Goal: Task Accomplishment & Management: Use online tool/utility

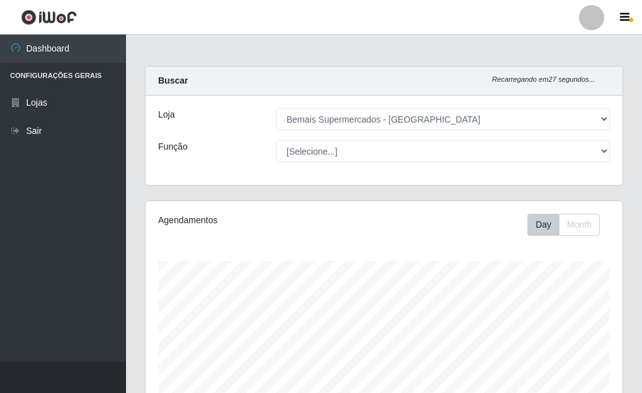
select select "249"
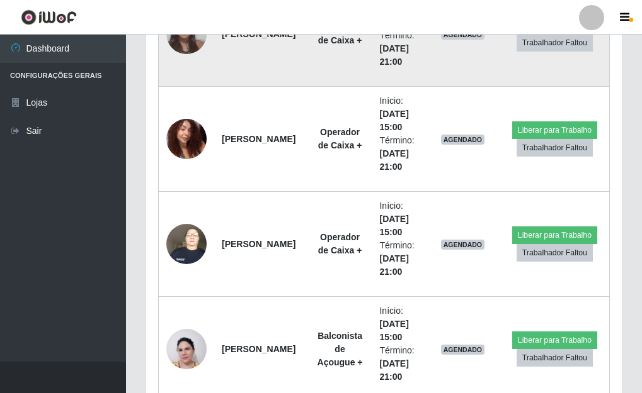
scroll to position [2485, 0]
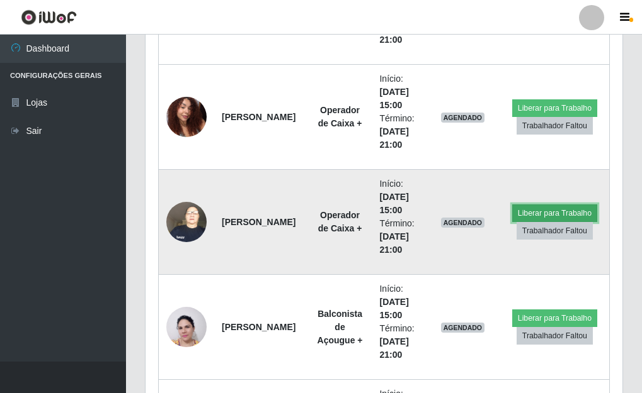
click at [534, 217] on button "Liberar para Trabalho" at bounding box center [554, 214] width 85 height 18
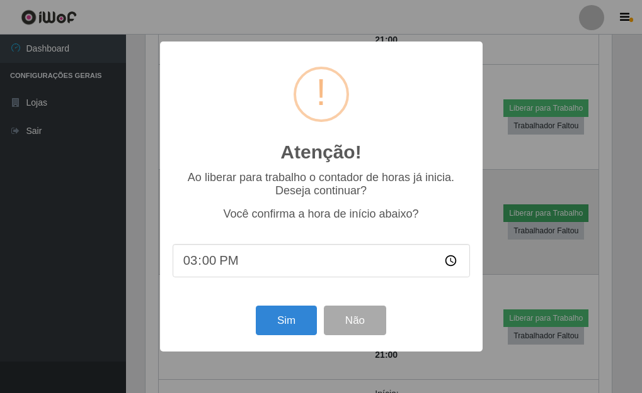
scroll to position [261, 469]
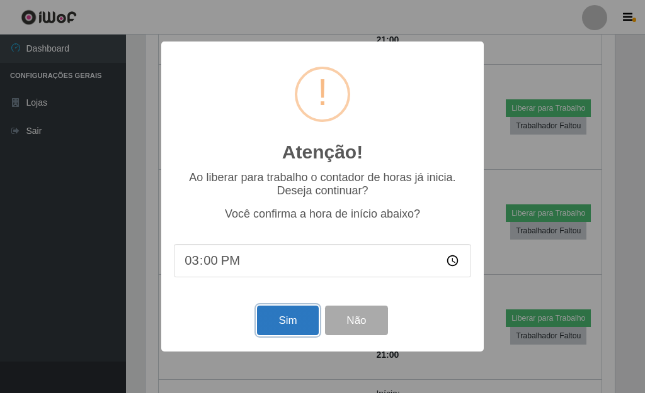
click at [275, 331] on button "Sim" at bounding box center [287, 321] width 61 height 30
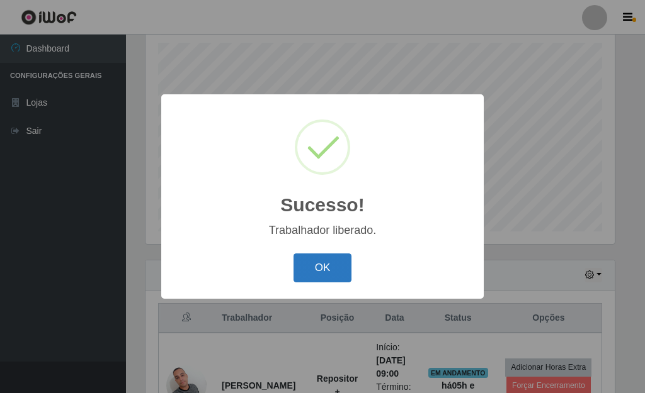
click at [311, 269] on button "OK" at bounding box center [322, 269] width 59 height 30
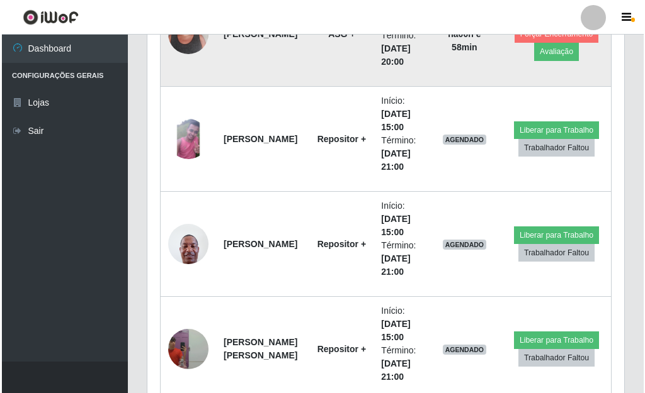
scroll to position [1730, 0]
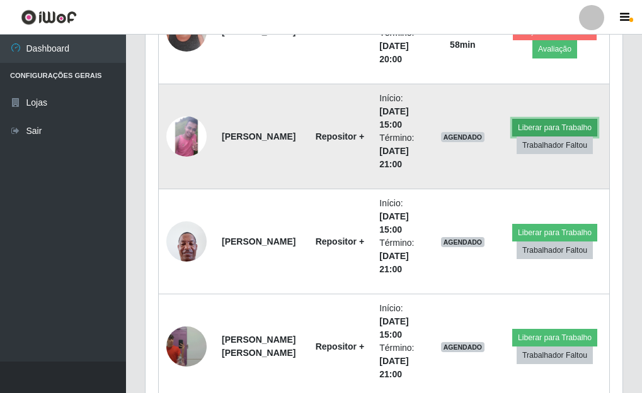
click at [527, 126] on button "Liberar para Trabalho" at bounding box center [554, 128] width 85 height 18
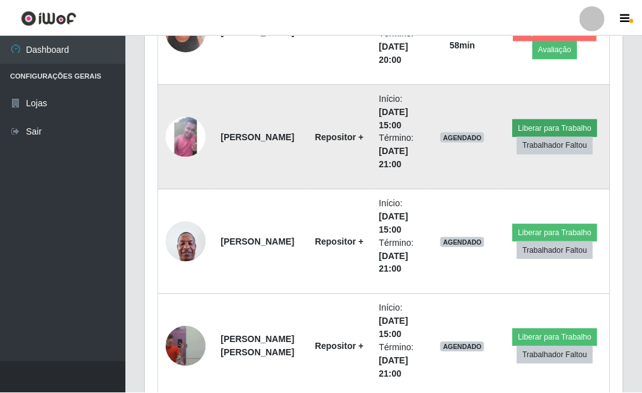
scroll to position [261, 469]
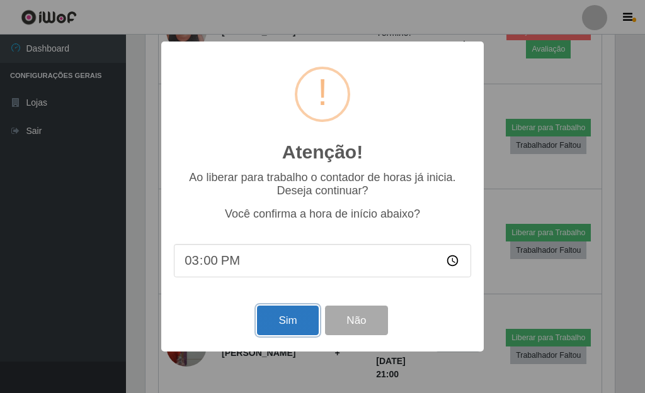
click at [281, 325] on button "Sim" at bounding box center [287, 321] width 61 height 30
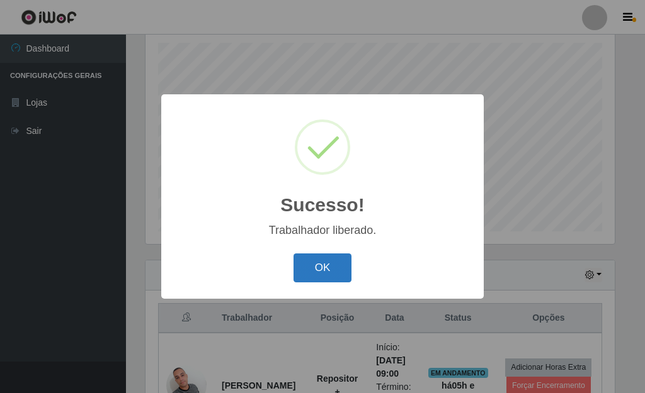
click at [326, 273] on button "OK" at bounding box center [322, 269] width 59 height 30
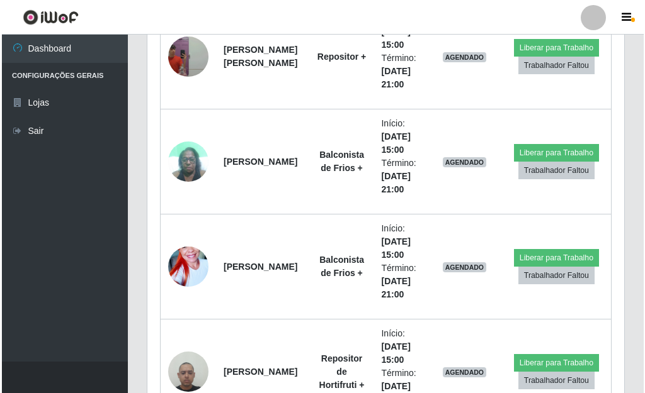
scroll to position [2044, 0]
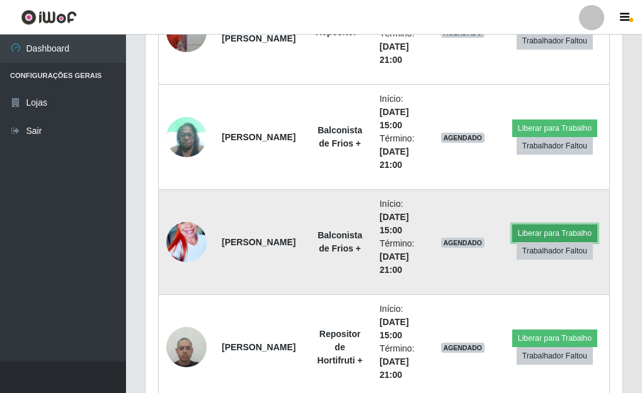
click at [536, 236] on button "Liberar para Trabalho" at bounding box center [554, 234] width 85 height 18
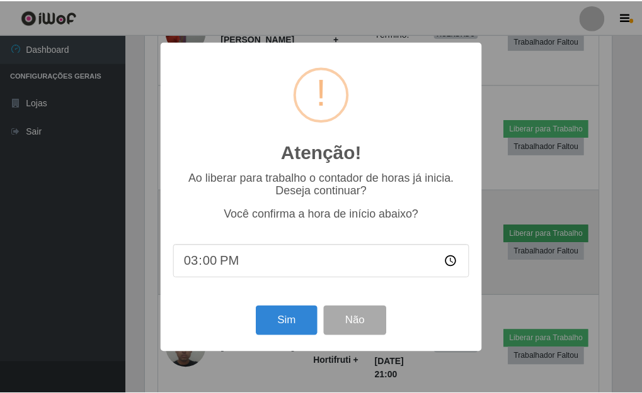
scroll to position [261, 469]
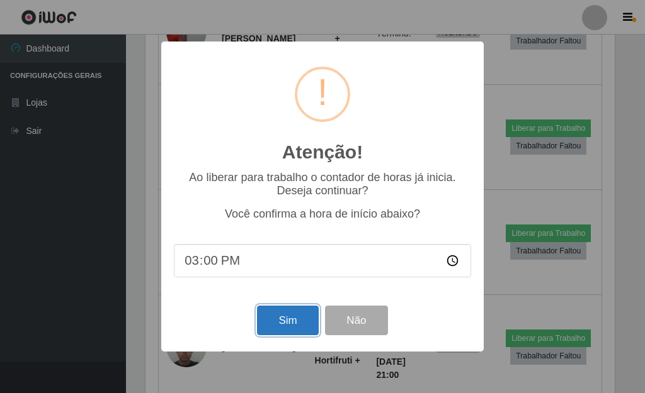
click at [294, 329] on button "Sim" at bounding box center [287, 321] width 61 height 30
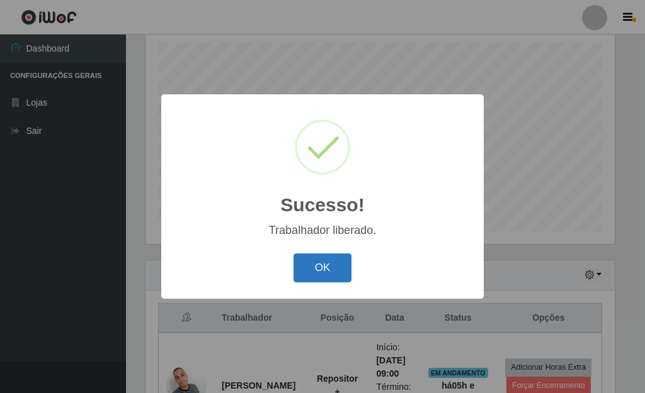
click at [319, 274] on button "OK" at bounding box center [322, 269] width 59 height 30
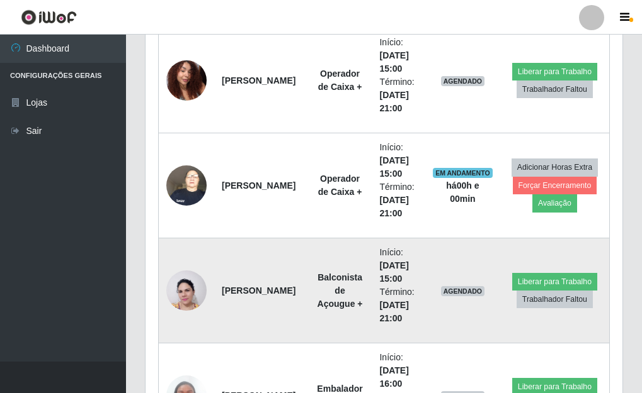
scroll to position [2548, 0]
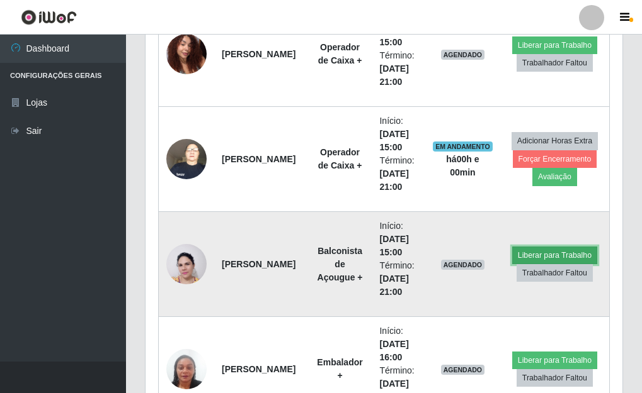
click at [565, 254] on button "Liberar para Trabalho" at bounding box center [554, 256] width 85 height 18
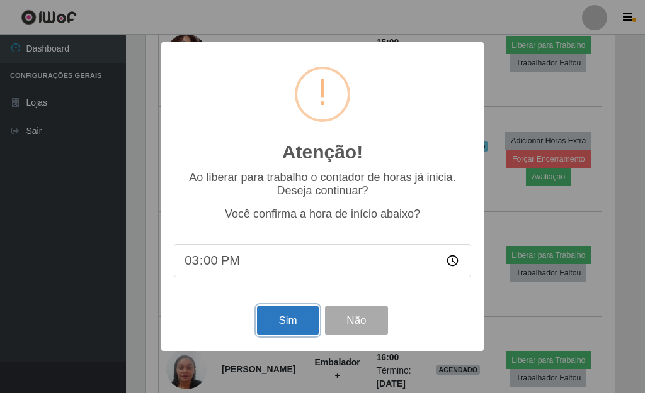
click at [292, 327] on button "Sim" at bounding box center [287, 321] width 61 height 30
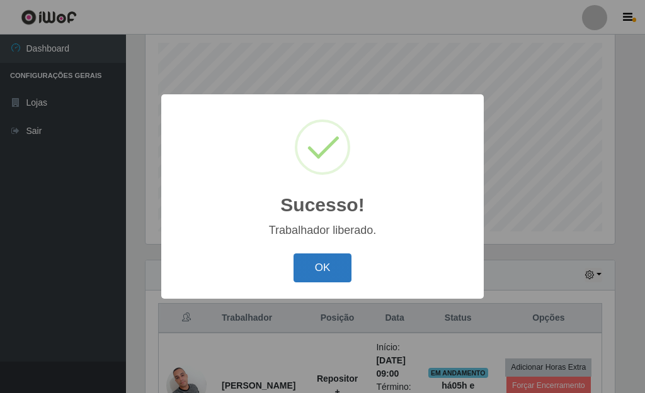
click at [320, 277] on button "OK" at bounding box center [322, 269] width 59 height 30
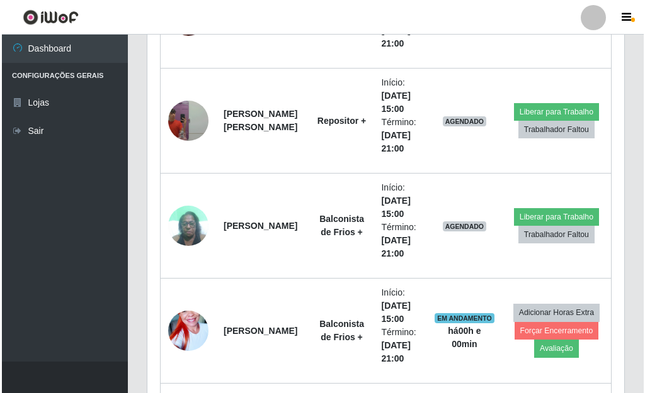
scroll to position [1981, 0]
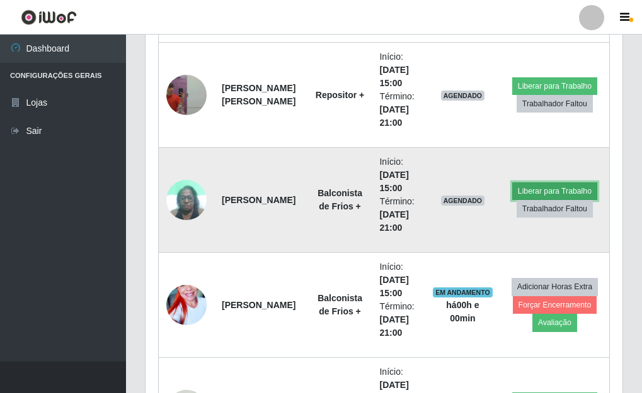
click at [539, 192] on button "Liberar para Trabalho" at bounding box center [554, 192] width 85 height 18
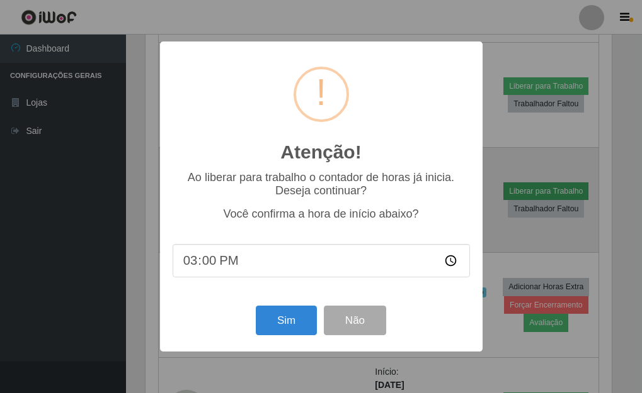
scroll to position [261, 469]
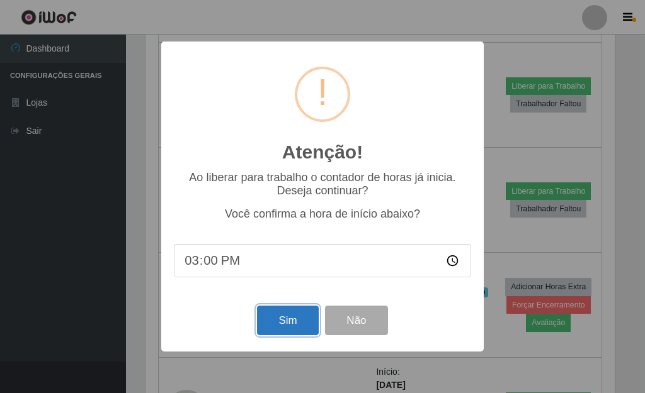
click at [286, 326] on button "Sim" at bounding box center [287, 321] width 61 height 30
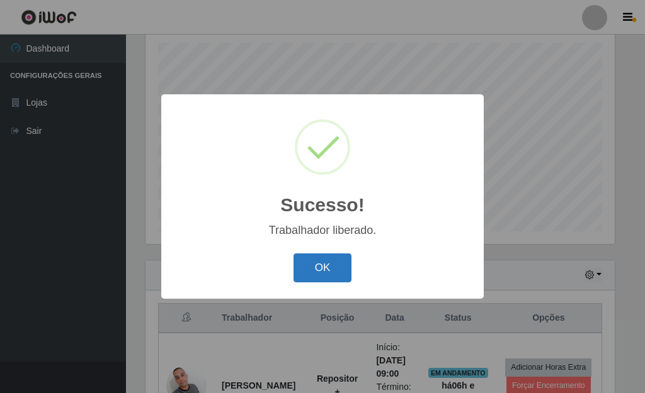
click at [313, 278] on button "OK" at bounding box center [322, 269] width 59 height 30
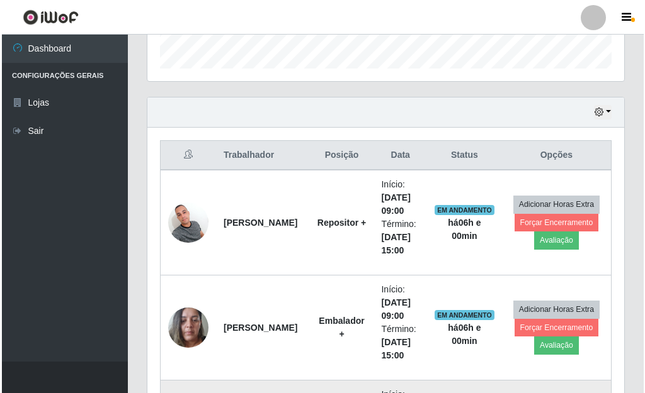
scroll to position [407, 0]
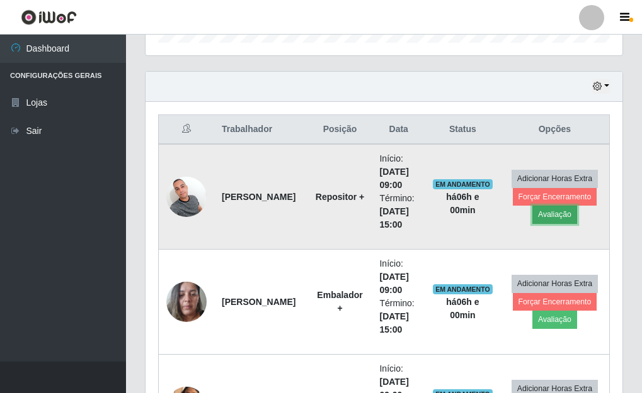
click at [548, 216] on button "Avaliação" at bounding box center [554, 215] width 45 height 18
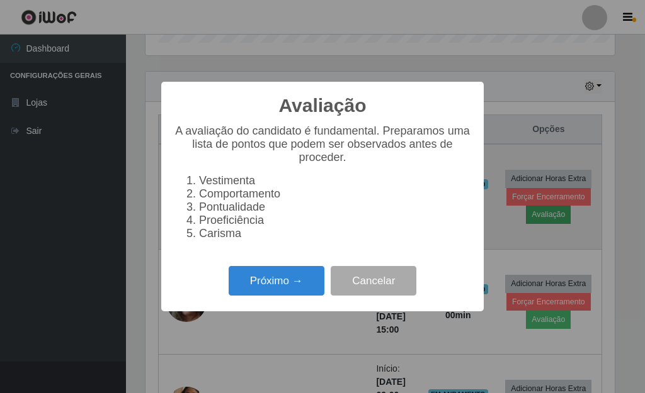
scroll to position [261, 469]
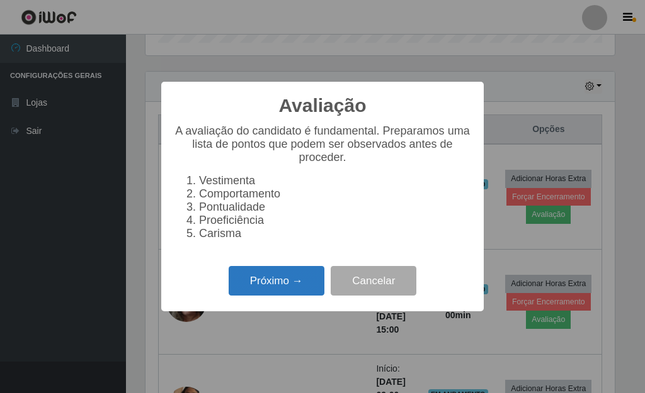
click at [271, 288] on button "Próximo →" at bounding box center [277, 281] width 96 height 30
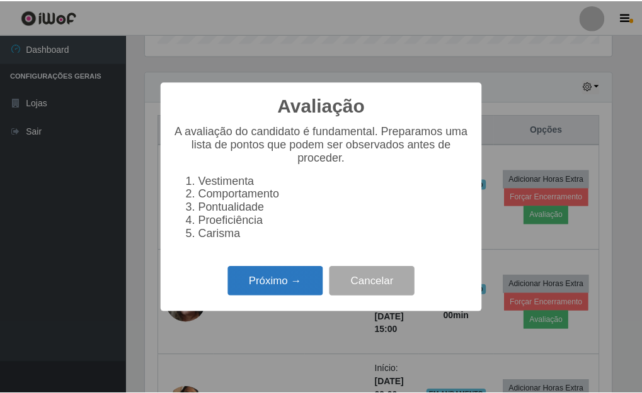
scroll to position [629336, 629128]
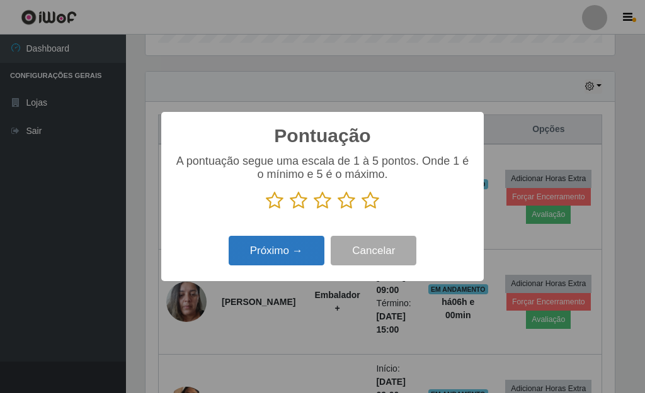
click at [280, 254] on button "Próximo →" at bounding box center [277, 251] width 96 height 30
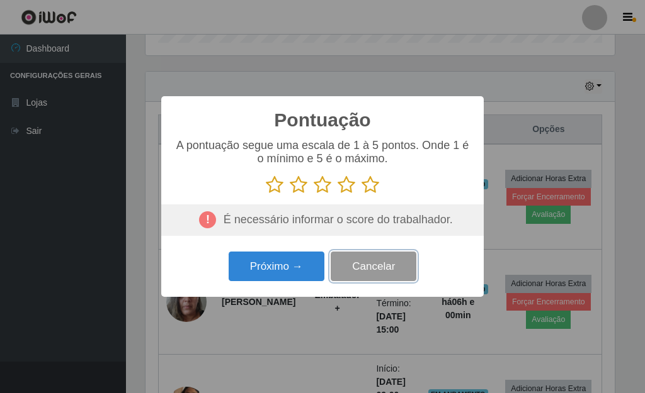
click at [376, 272] on button "Cancelar" at bounding box center [374, 267] width 86 height 30
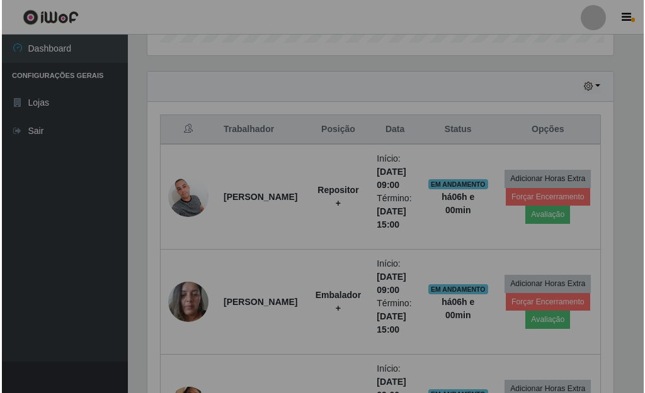
scroll to position [261, 477]
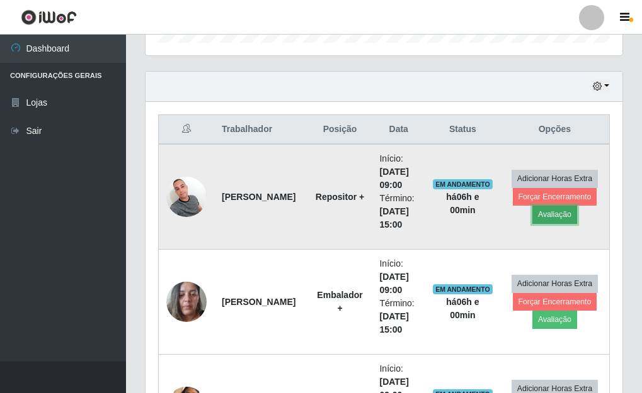
click at [552, 212] on button "Avaliação" at bounding box center [554, 215] width 45 height 18
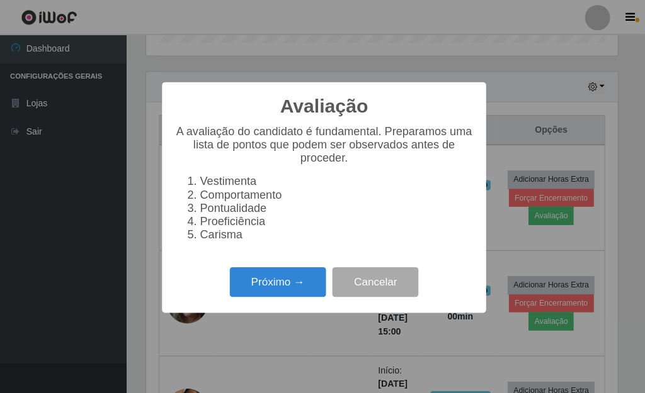
scroll to position [261, 469]
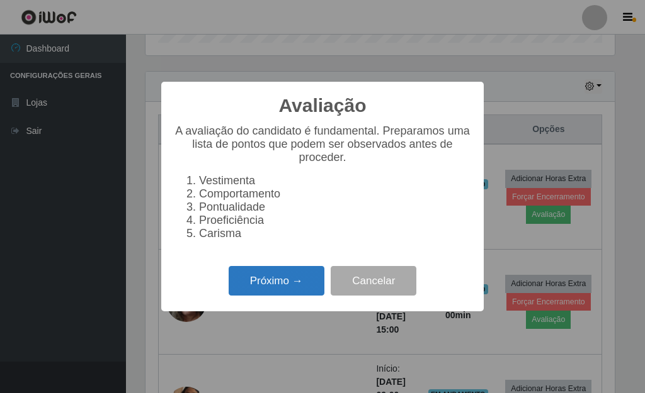
click at [267, 289] on button "Próximo →" at bounding box center [277, 281] width 96 height 30
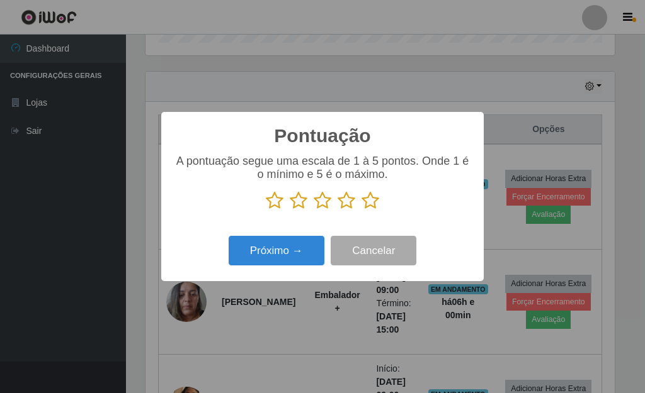
click at [374, 201] on icon at bounding box center [370, 200] width 18 height 19
click at [361, 210] on input "radio" at bounding box center [361, 210] width 0 height 0
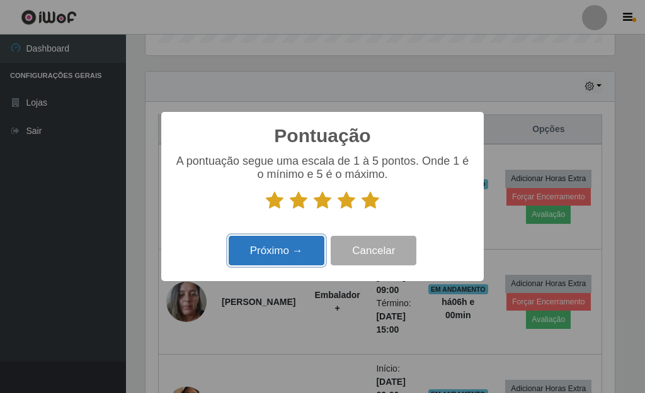
click at [281, 254] on button "Próximo →" at bounding box center [277, 251] width 96 height 30
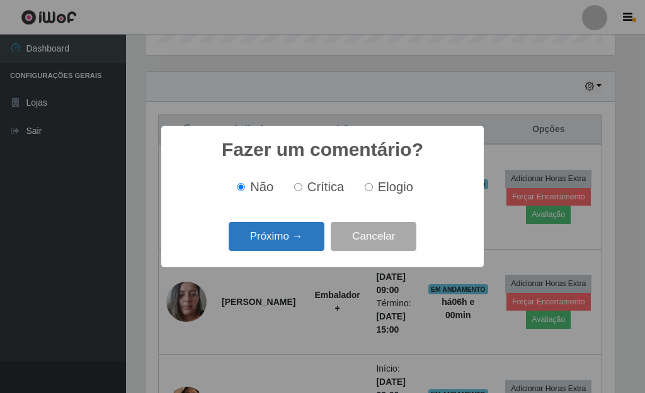
click at [293, 241] on button "Próximo →" at bounding box center [277, 237] width 96 height 30
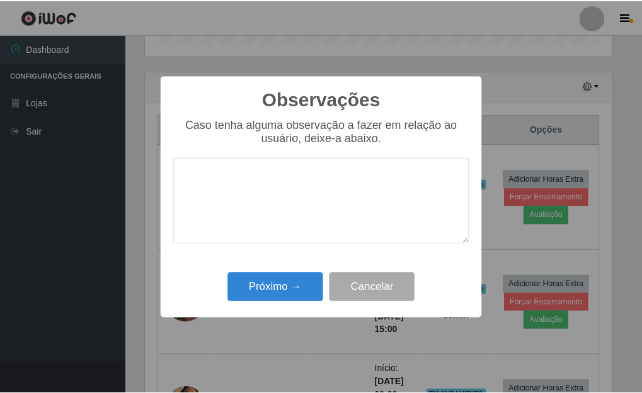
scroll to position [0, 0]
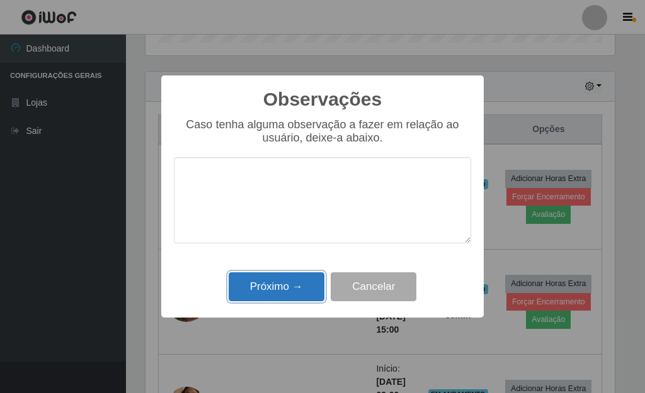
click at [281, 288] on button "Próximo →" at bounding box center [277, 288] width 96 height 30
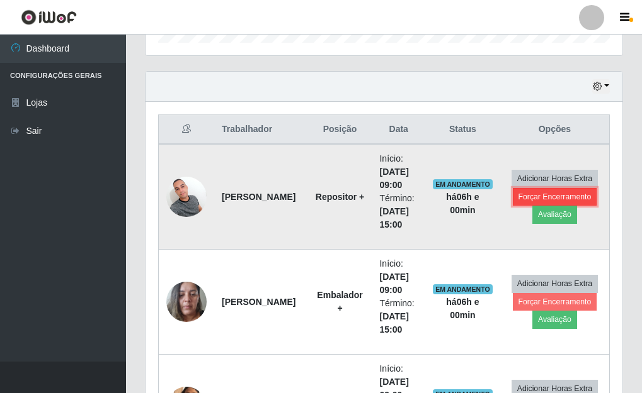
click at [541, 198] on button "Forçar Encerramento" at bounding box center [554, 197] width 84 height 18
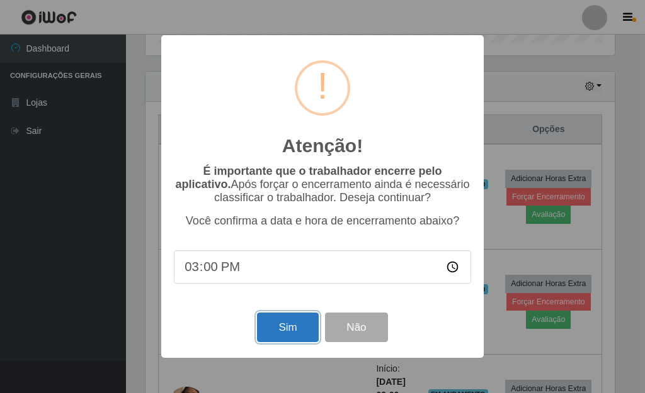
click at [295, 329] on button "Sim" at bounding box center [287, 328] width 61 height 30
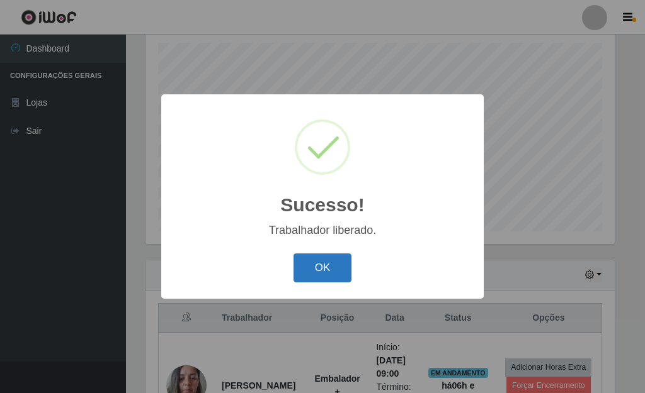
click at [319, 275] on button "OK" at bounding box center [322, 269] width 59 height 30
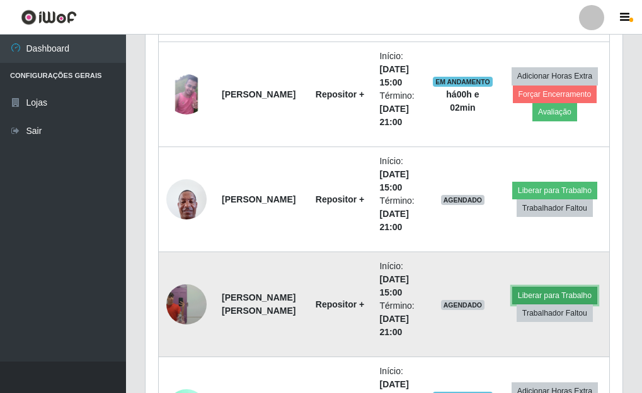
click at [535, 296] on button "Liberar para Trabalho" at bounding box center [554, 296] width 85 height 18
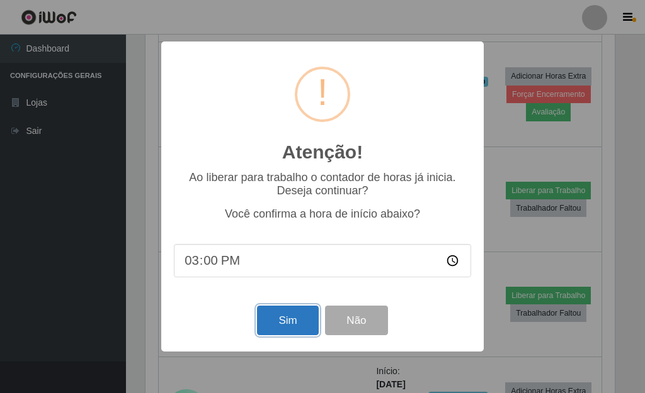
click at [272, 326] on button "Sim" at bounding box center [287, 321] width 61 height 30
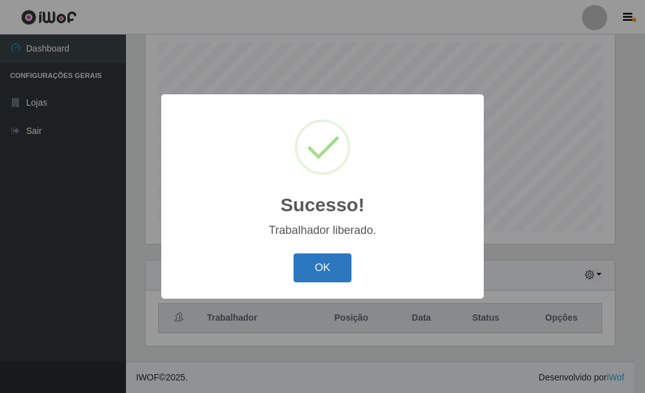
click at [327, 278] on button "OK" at bounding box center [322, 269] width 59 height 30
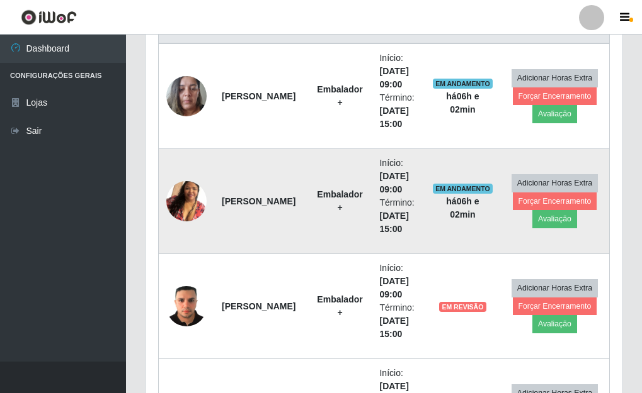
scroll to position [533, 0]
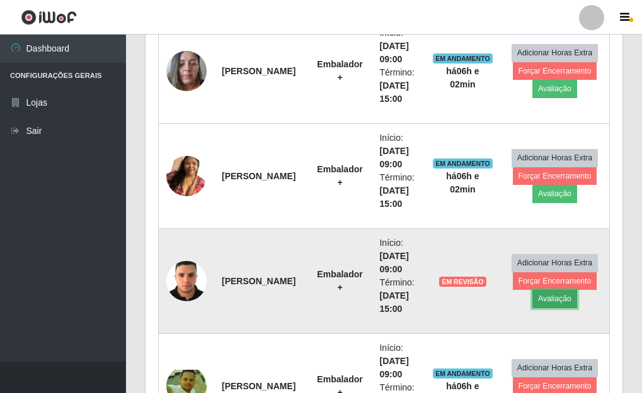
click at [558, 302] on button "Avaliação" at bounding box center [554, 299] width 45 height 18
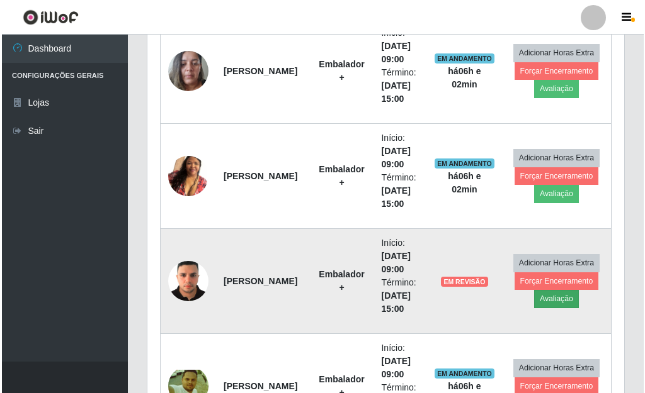
scroll to position [261, 469]
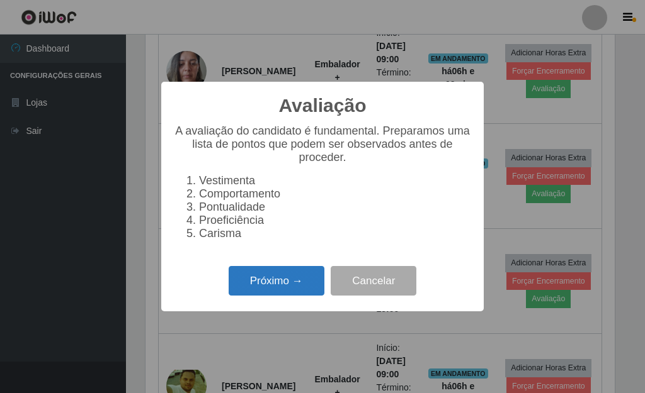
click at [260, 288] on button "Próximo →" at bounding box center [277, 281] width 96 height 30
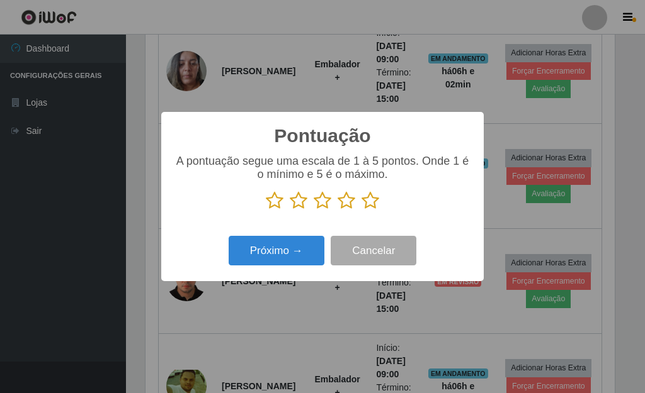
click at [372, 203] on icon at bounding box center [370, 200] width 18 height 19
click at [361, 210] on input "radio" at bounding box center [361, 210] width 0 height 0
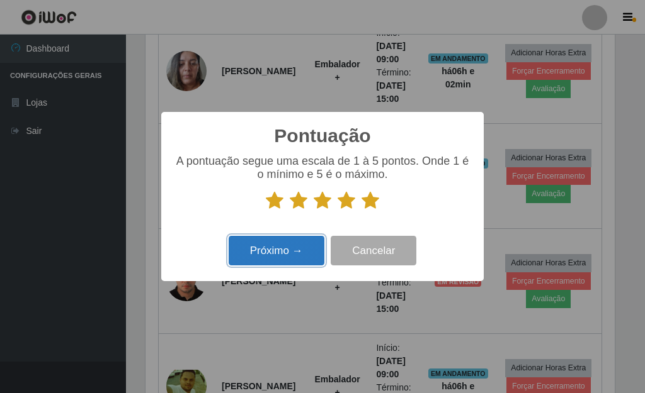
click at [268, 253] on button "Próximo →" at bounding box center [277, 251] width 96 height 30
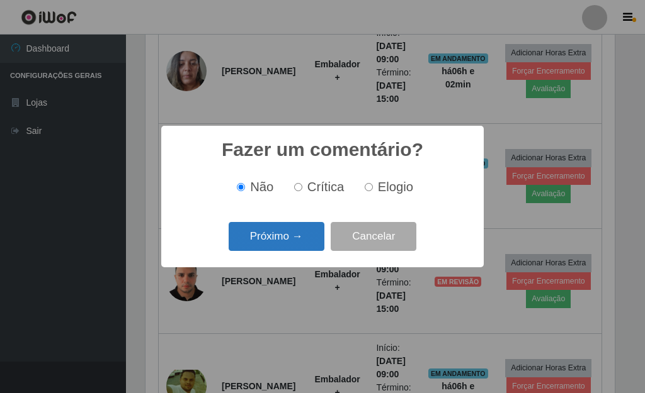
click at [293, 233] on button "Próximo →" at bounding box center [277, 237] width 96 height 30
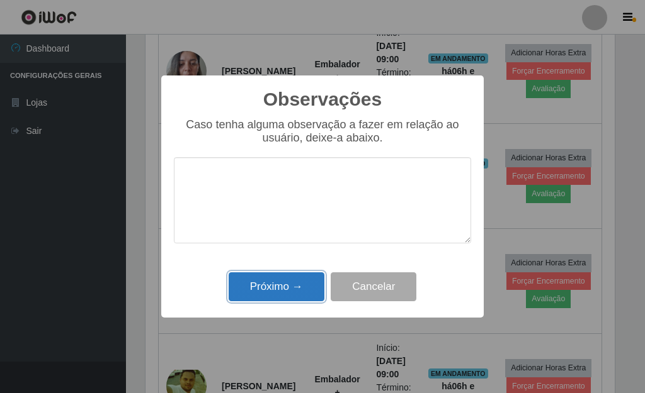
click at [280, 286] on button "Próximo →" at bounding box center [277, 288] width 96 height 30
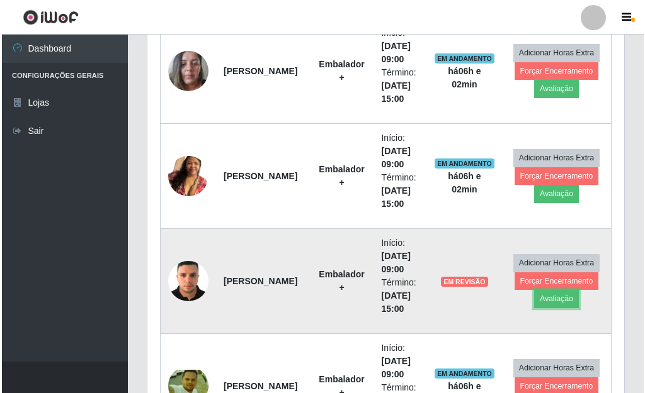
scroll to position [261, 477]
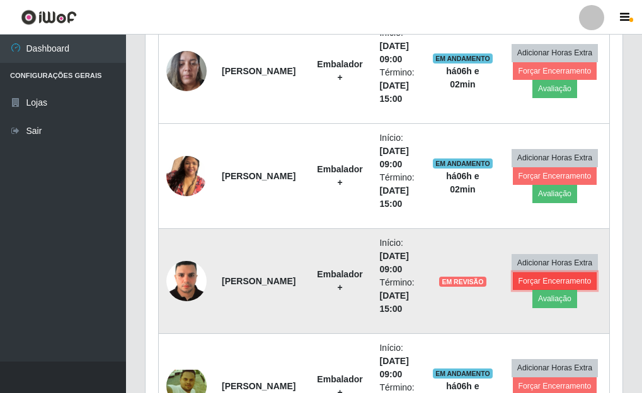
click at [563, 283] on button "Forçar Encerramento" at bounding box center [554, 282] width 84 height 18
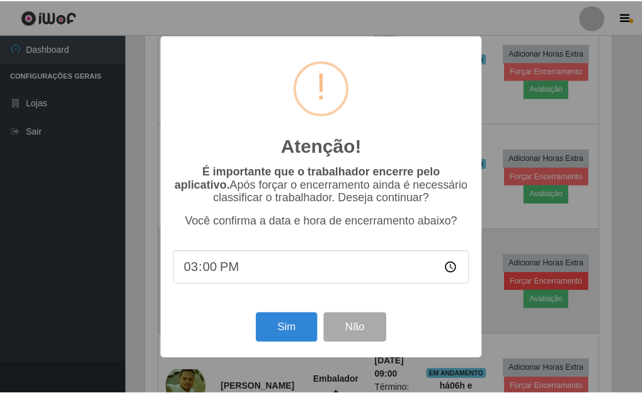
scroll to position [261, 469]
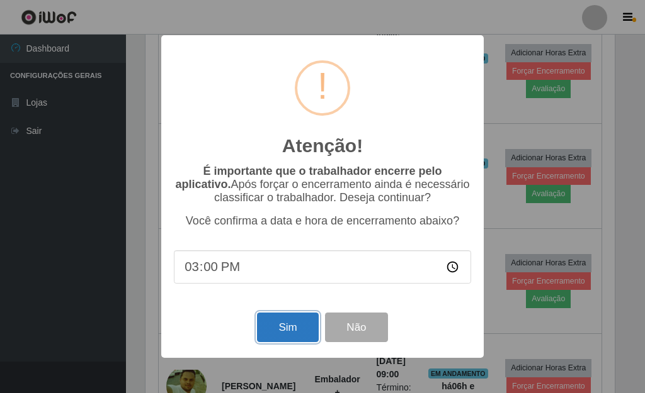
click at [301, 332] on button "Sim" at bounding box center [287, 328] width 61 height 30
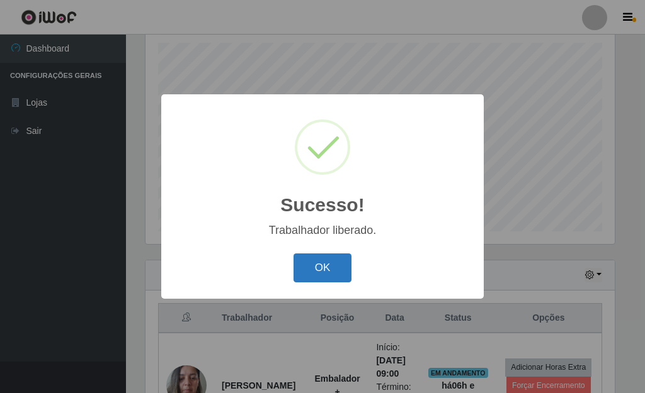
click at [312, 271] on button "OK" at bounding box center [322, 269] width 59 height 30
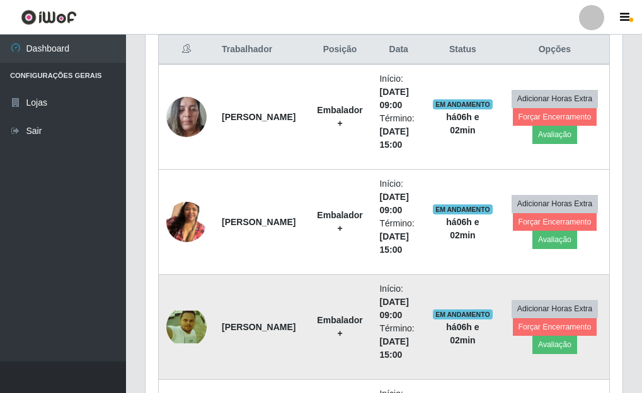
scroll to position [470, 0]
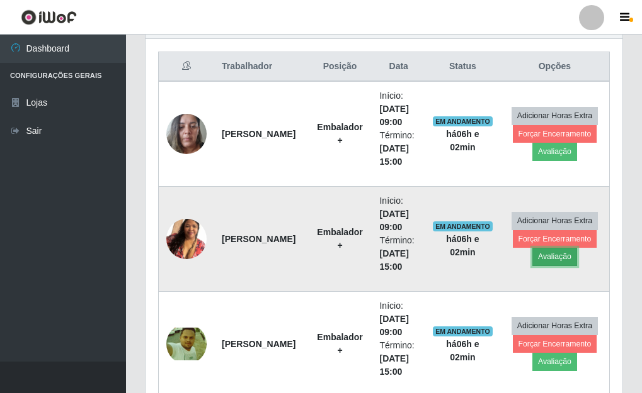
click at [550, 261] on button "Avaliação" at bounding box center [554, 257] width 45 height 18
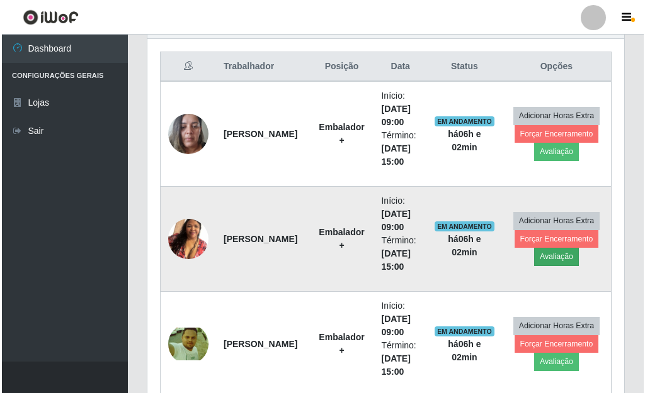
scroll to position [261, 469]
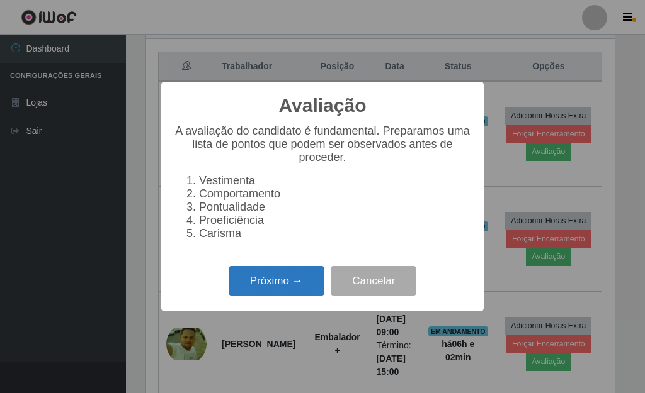
click at [266, 293] on button "Próximo →" at bounding box center [277, 281] width 96 height 30
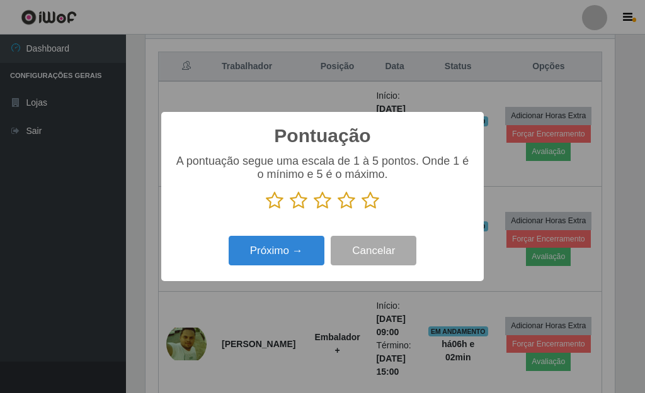
click at [370, 202] on icon at bounding box center [370, 200] width 18 height 19
click at [361, 210] on input "radio" at bounding box center [361, 210] width 0 height 0
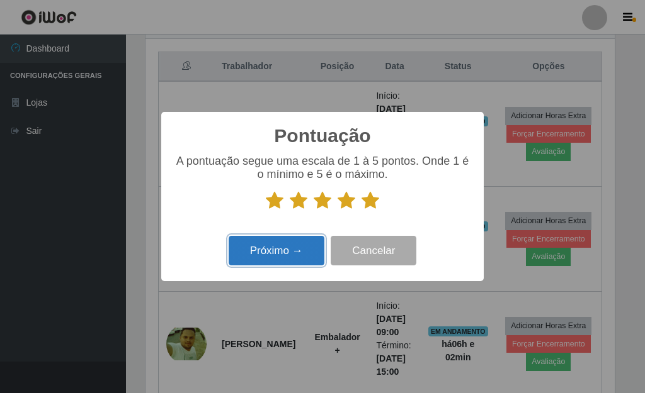
click at [294, 264] on button "Próximo →" at bounding box center [277, 251] width 96 height 30
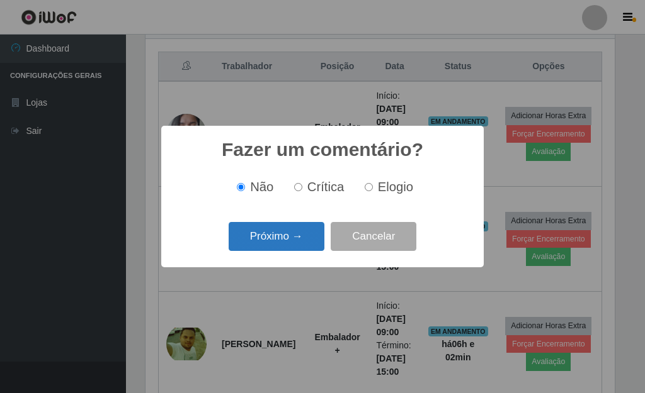
click at [290, 245] on button "Próximo →" at bounding box center [277, 237] width 96 height 30
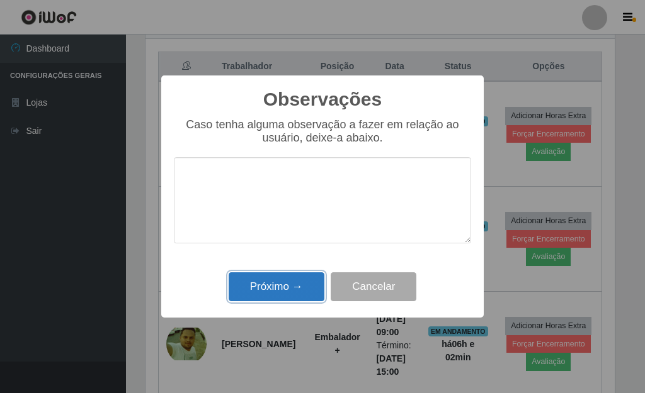
click at [285, 288] on button "Próximo →" at bounding box center [277, 288] width 96 height 30
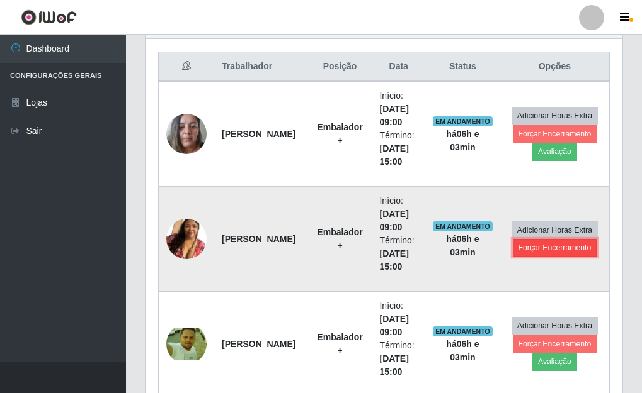
click at [550, 251] on button "Forçar Encerramento" at bounding box center [554, 248] width 84 height 18
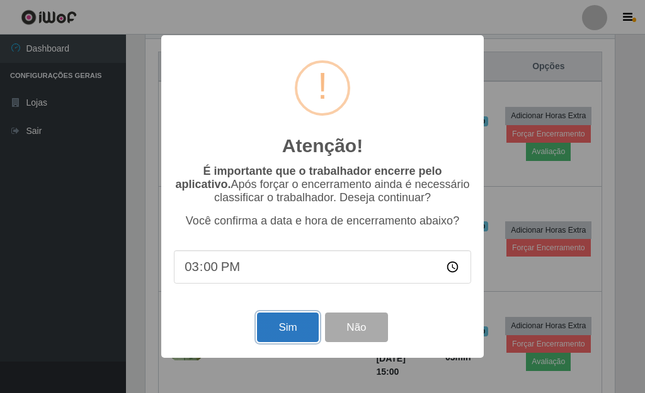
click at [271, 329] on button "Sim" at bounding box center [287, 328] width 61 height 30
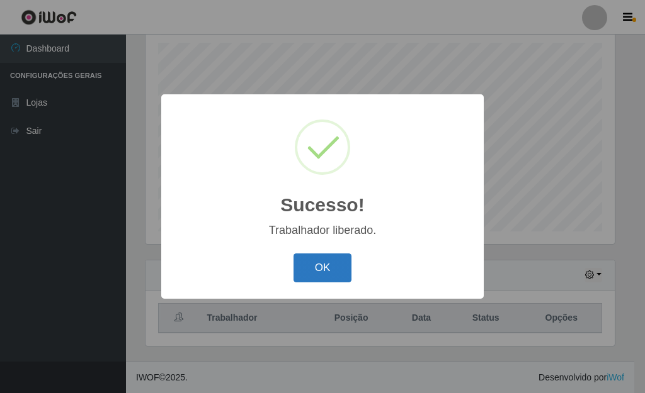
click at [317, 273] on button "OK" at bounding box center [322, 269] width 59 height 30
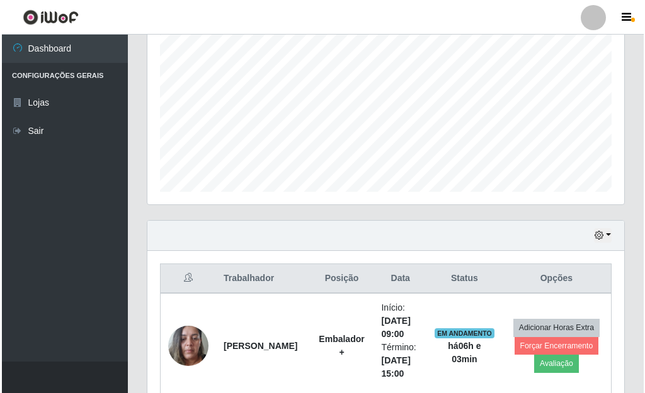
scroll to position [407, 0]
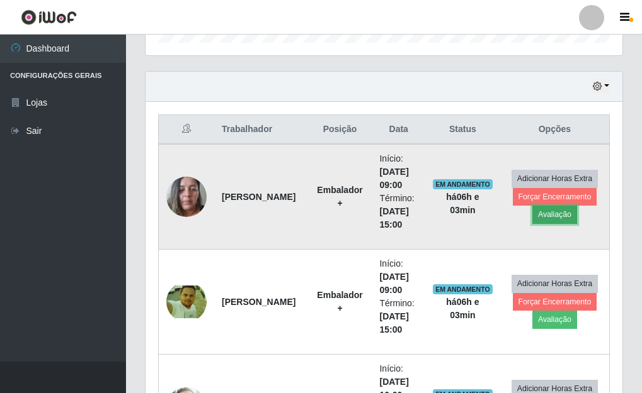
click at [548, 214] on button "Avaliação" at bounding box center [554, 215] width 45 height 18
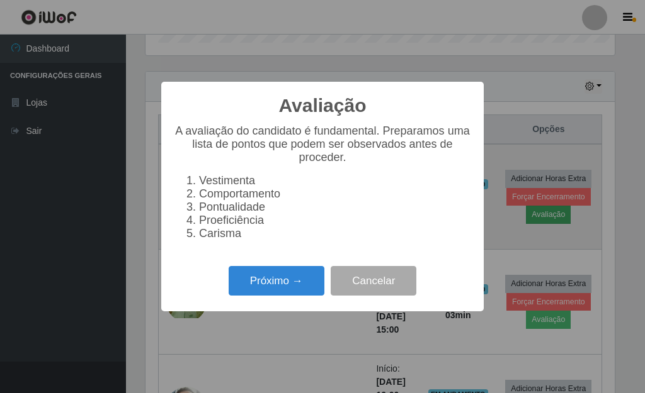
scroll to position [629336, 629128]
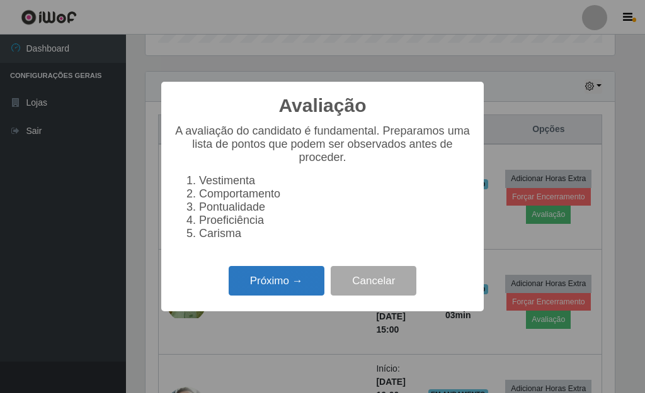
click at [295, 291] on button "Próximo →" at bounding box center [277, 281] width 96 height 30
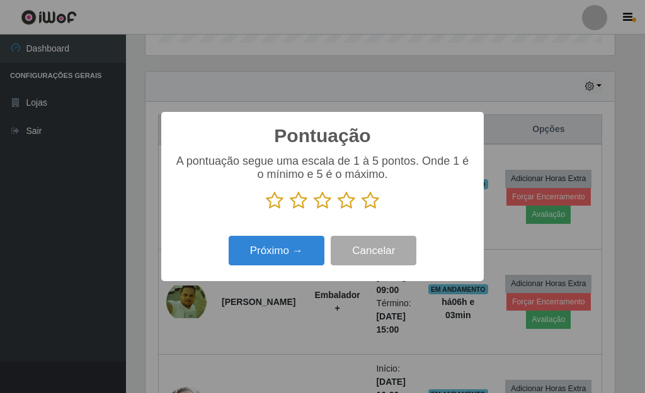
click at [369, 201] on icon at bounding box center [370, 200] width 18 height 19
click at [361, 210] on input "radio" at bounding box center [361, 210] width 0 height 0
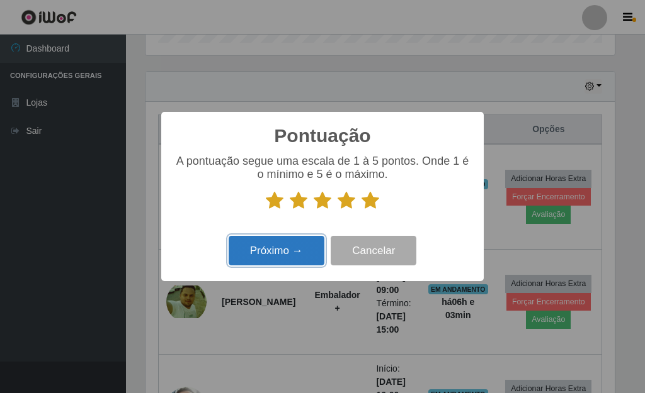
click at [283, 261] on button "Próximo →" at bounding box center [277, 251] width 96 height 30
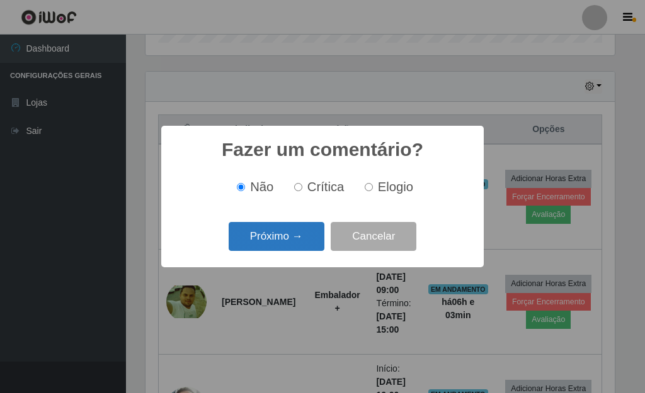
click at [305, 242] on button "Próximo →" at bounding box center [277, 237] width 96 height 30
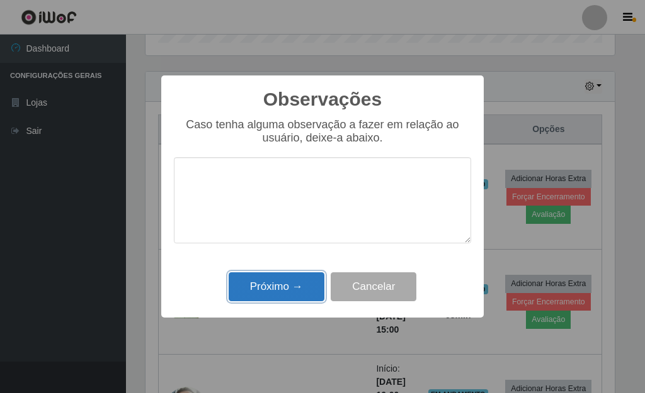
click at [282, 288] on button "Próximo →" at bounding box center [277, 288] width 96 height 30
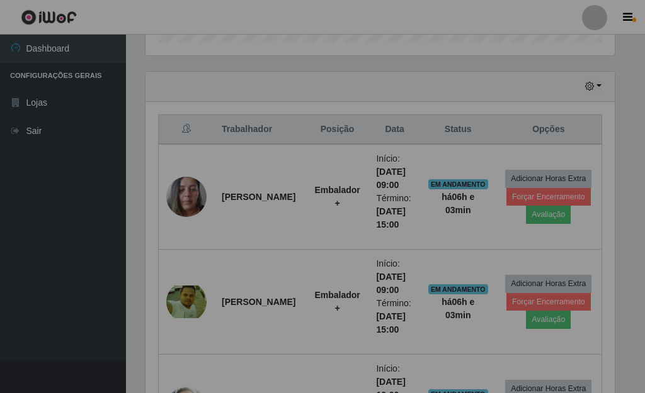
scroll to position [261, 477]
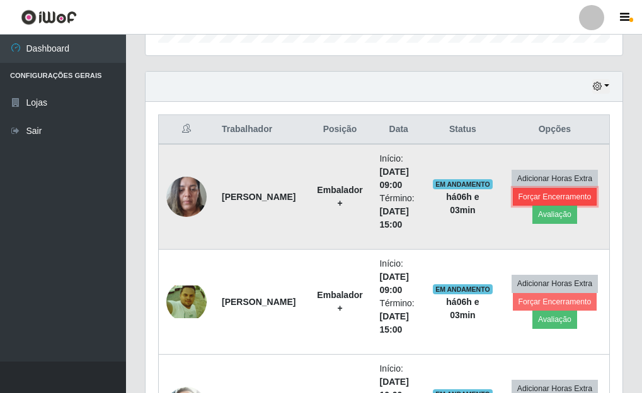
click at [550, 197] on button "Forçar Encerramento" at bounding box center [554, 197] width 84 height 18
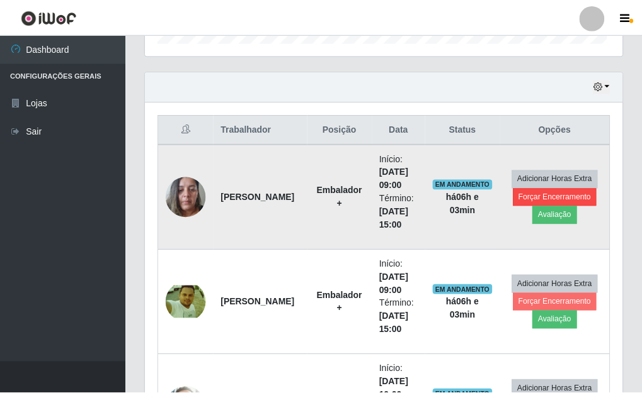
scroll to position [261, 469]
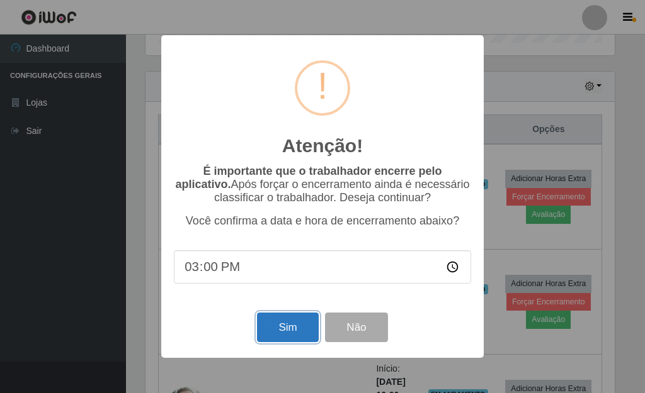
click at [297, 327] on button "Sim" at bounding box center [287, 328] width 61 height 30
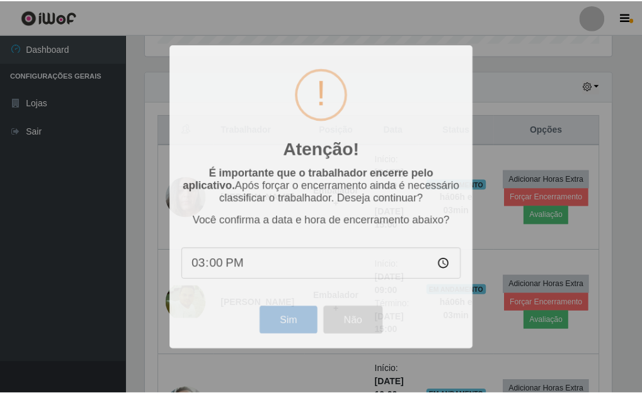
scroll to position [261, 477]
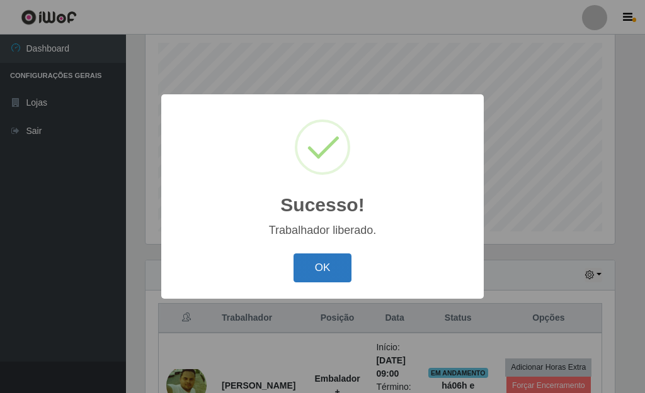
drag, startPoint x: 342, startPoint y: 271, endPoint x: 342, endPoint y: 282, distance: 10.7
click at [341, 271] on button "OK" at bounding box center [322, 269] width 59 height 30
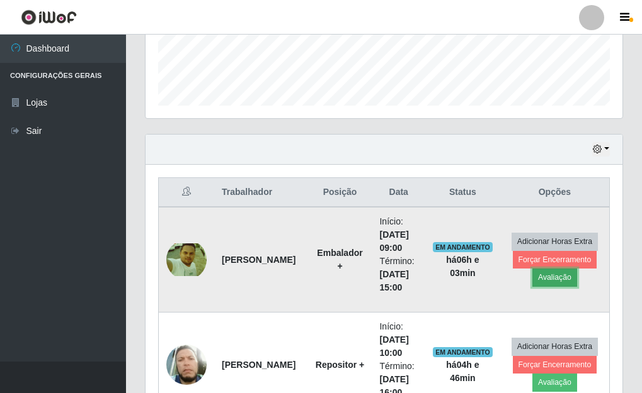
click at [563, 276] on button "Avaliação" at bounding box center [554, 278] width 45 height 18
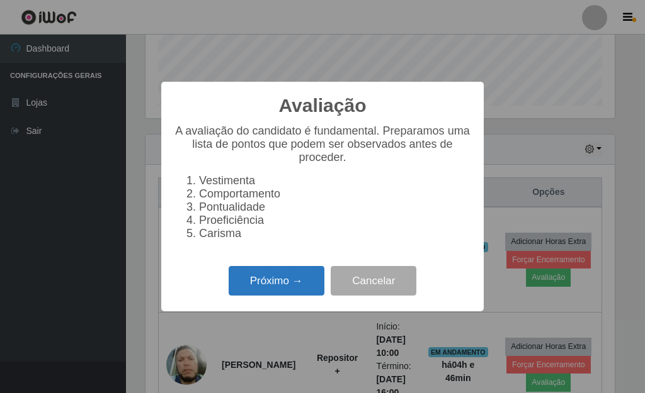
click at [290, 283] on button "Próximo →" at bounding box center [277, 281] width 96 height 30
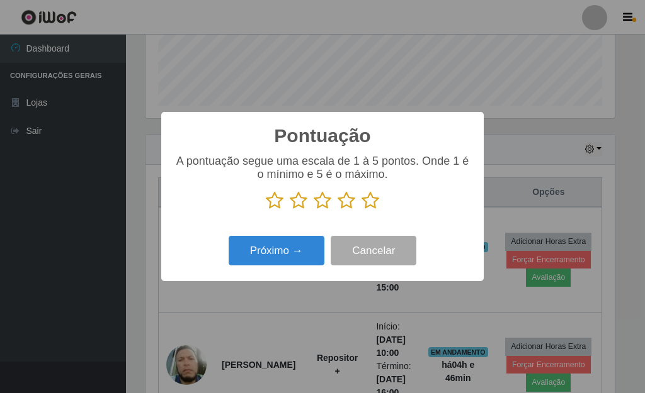
click at [370, 207] on icon at bounding box center [370, 200] width 18 height 19
click at [361, 210] on input "radio" at bounding box center [361, 210] width 0 height 0
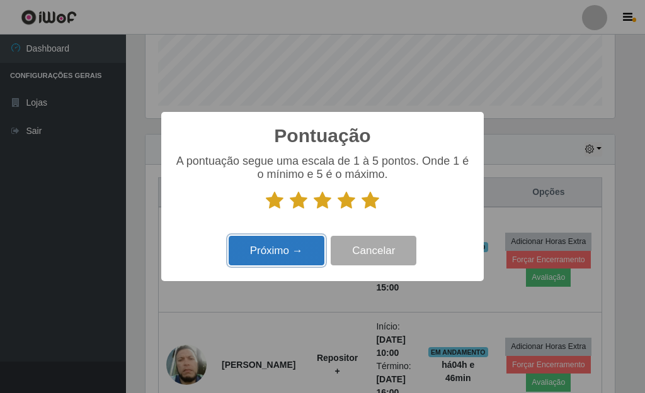
click at [303, 254] on button "Próximo →" at bounding box center [277, 251] width 96 height 30
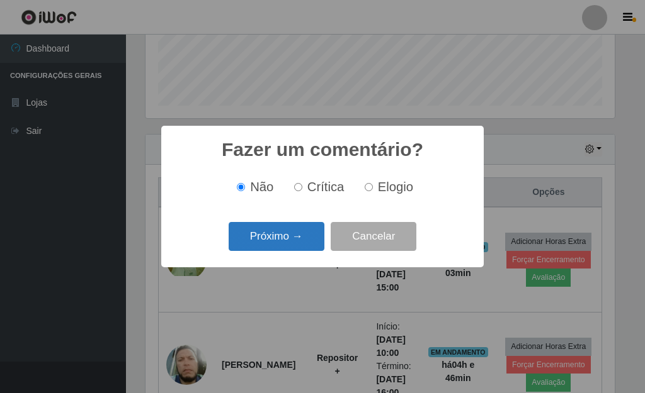
click at [308, 242] on button "Próximo →" at bounding box center [277, 237] width 96 height 30
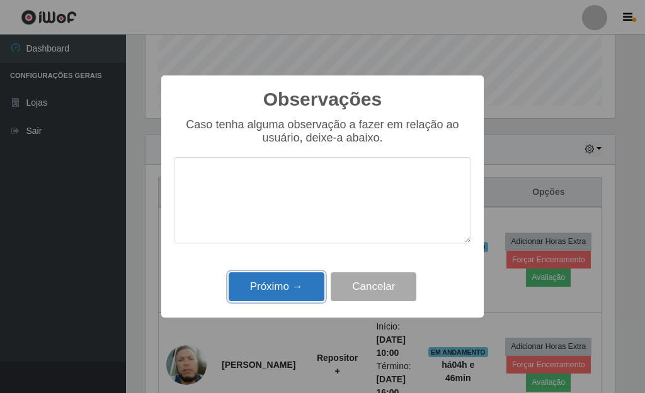
click at [302, 288] on button "Próximo →" at bounding box center [277, 288] width 96 height 30
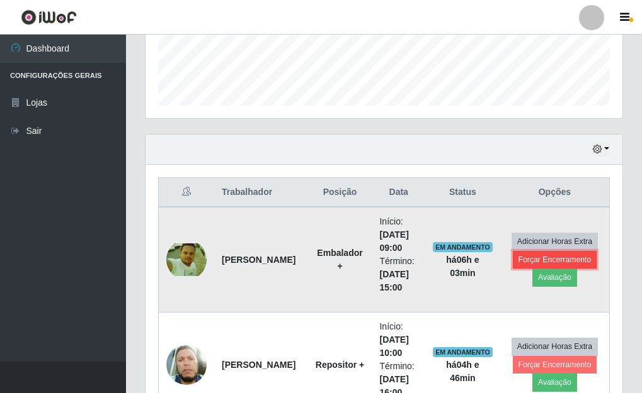
click at [560, 259] on button "Forçar Encerramento" at bounding box center [554, 260] width 84 height 18
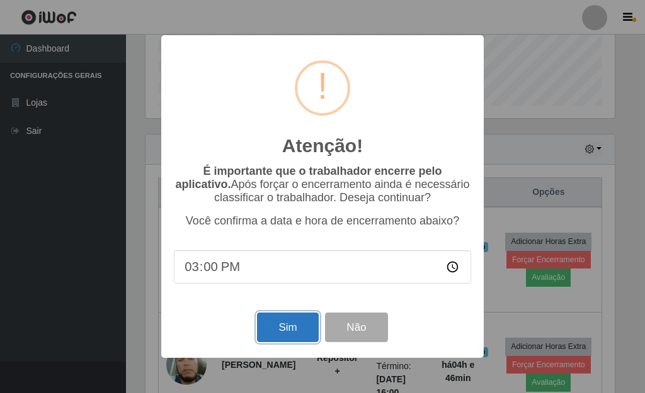
click at [283, 325] on button "Sim" at bounding box center [287, 328] width 61 height 30
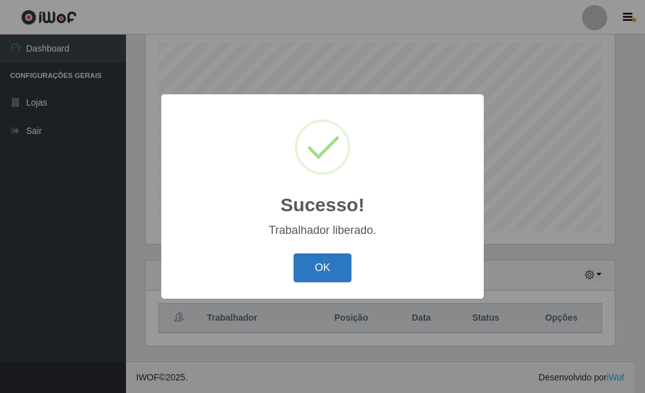
click at [334, 276] on button "OK" at bounding box center [322, 269] width 59 height 30
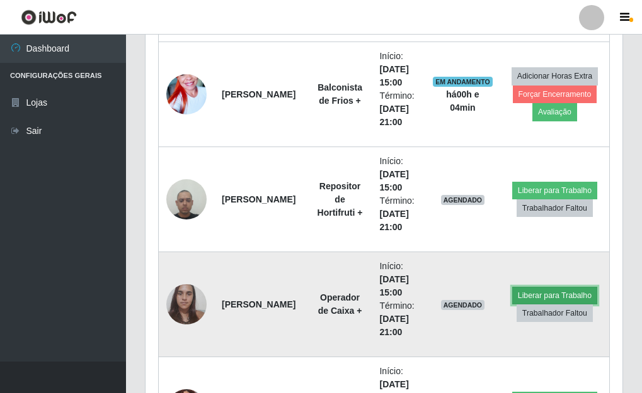
click at [548, 297] on button "Liberar para Trabalho" at bounding box center [554, 296] width 85 height 18
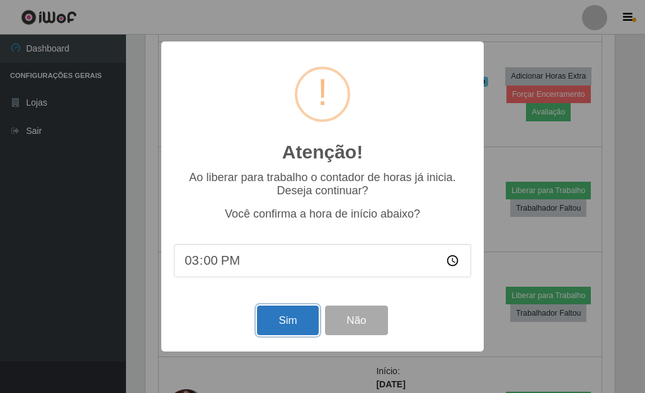
click at [288, 329] on button "Sim" at bounding box center [287, 321] width 61 height 30
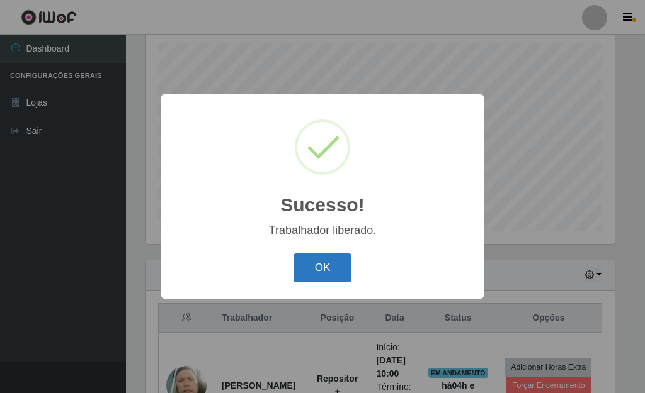
click at [312, 271] on button "OK" at bounding box center [322, 269] width 59 height 30
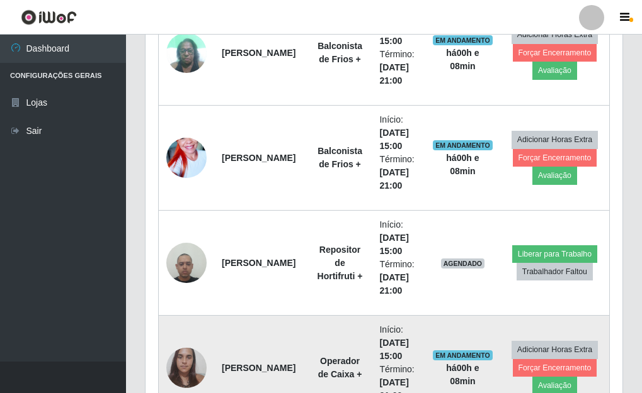
scroll to position [1604, 0]
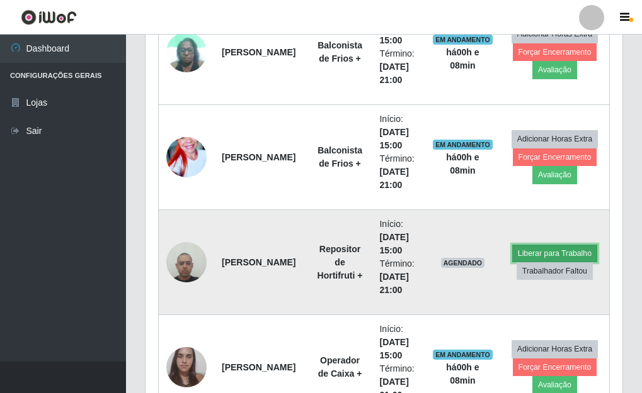
click at [555, 251] on button "Liberar para Trabalho" at bounding box center [554, 254] width 85 height 18
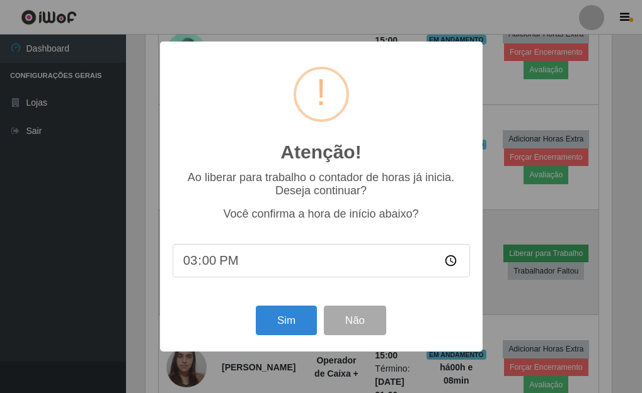
scroll to position [261, 469]
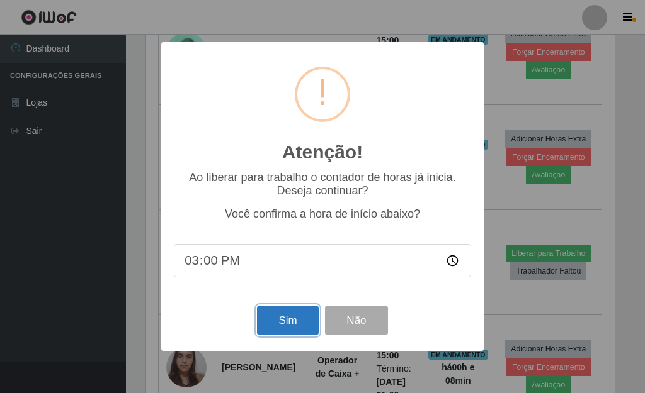
click at [295, 324] on button "Sim" at bounding box center [287, 321] width 61 height 30
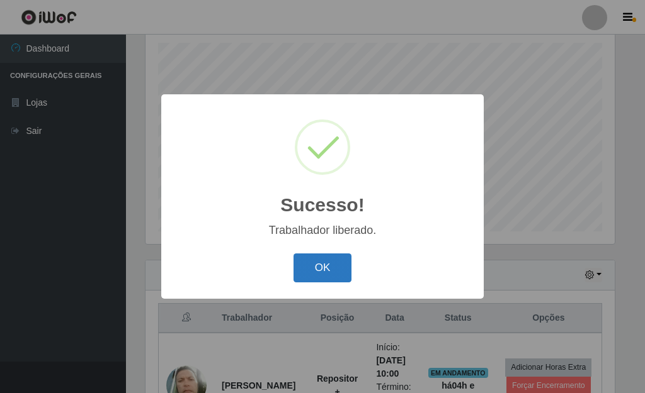
click at [319, 271] on button "OK" at bounding box center [322, 269] width 59 height 30
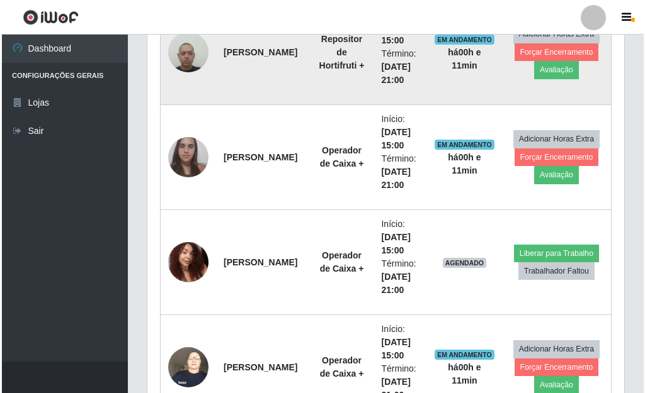
scroll to position [1855, 0]
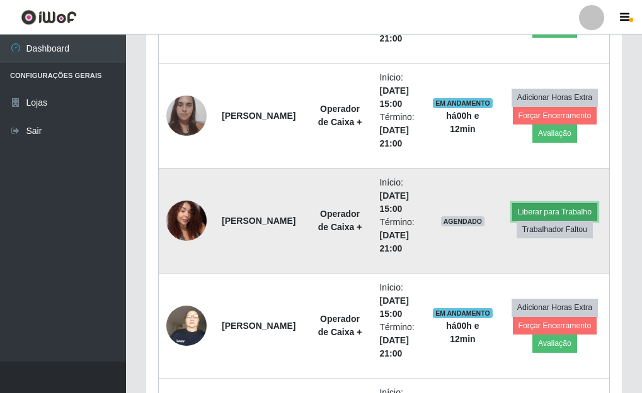
click at [532, 213] on button "Liberar para Trabalho" at bounding box center [554, 212] width 85 height 18
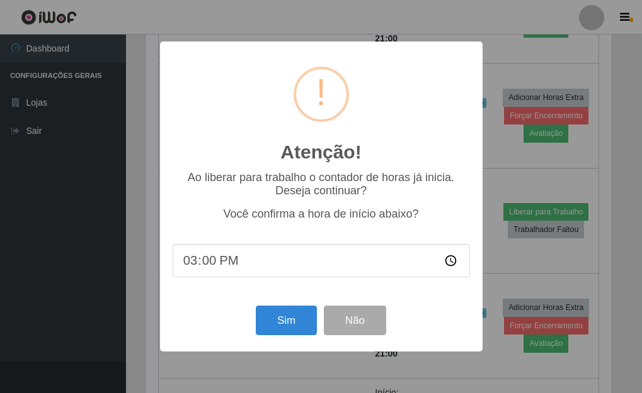
scroll to position [261, 469]
click at [206, 259] on input "15:00" at bounding box center [322, 260] width 297 height 33
type input "15:10"
click at [274, 339] on div "Sim Não" at bounding box center [322, 321] width 297 height 36
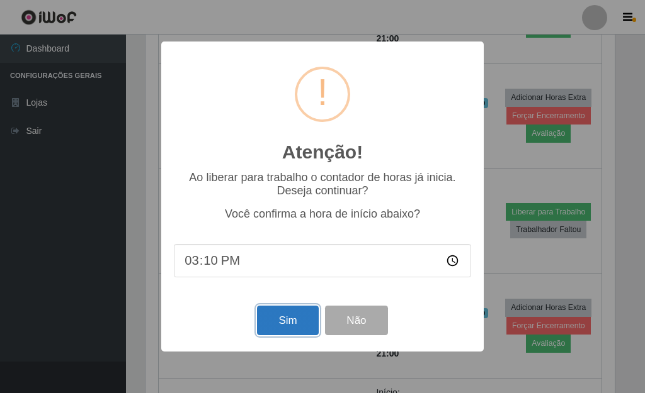
click at [283, 325] on button "Sim" at bounding box center [287, 321] width 61 height 30
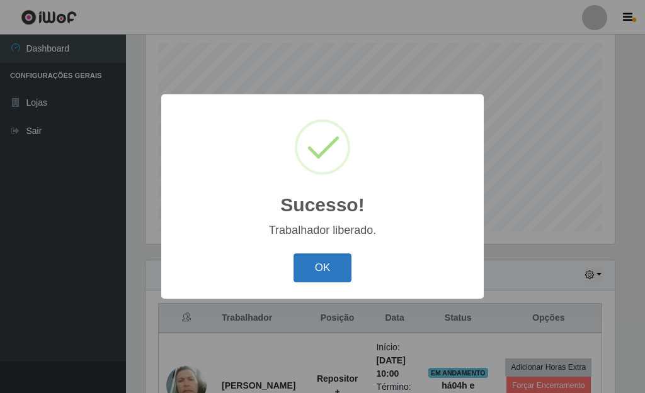
click at [329, 268] on button "OK" at bounding box center [322, 269] width 59 height 30
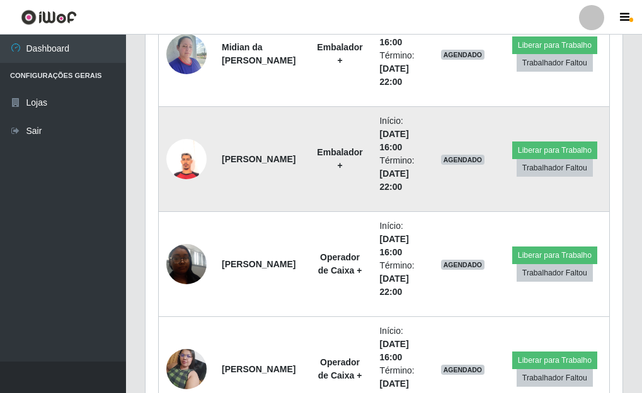
scroll to position [2611, 0]
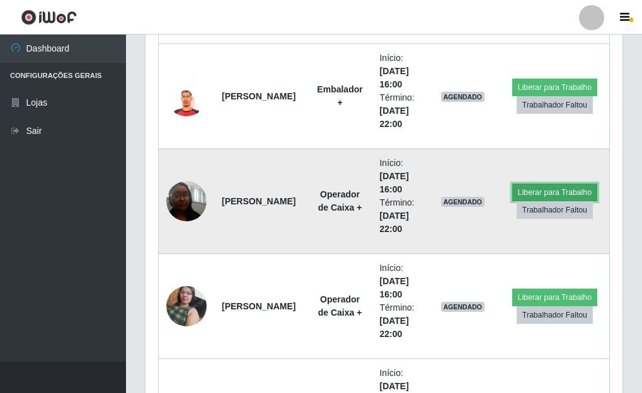
click at [563, 191] on button "Liberar para Trabalho" at bounding box center [554, 193] width 85 height 18
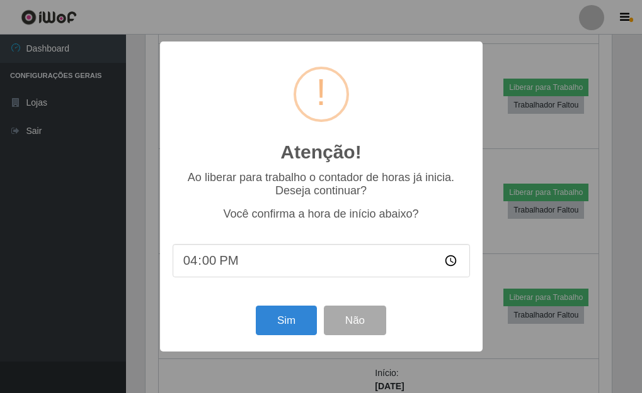
scroll to position [261, 469]
type input "15:45"
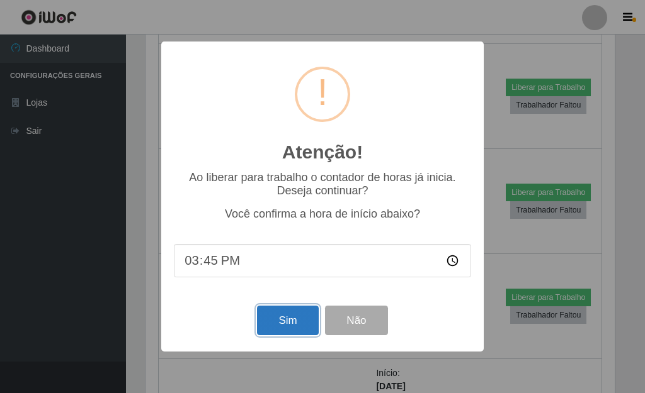
click at [303, 329] on button "Sim" at bounding box center [287, 321] width 61 height 30
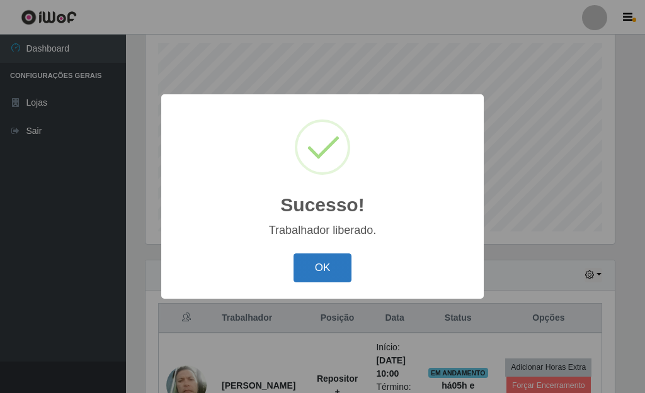
click at [326, 258] on button "OK" at bounding box center [322, 269] width 59 height 30
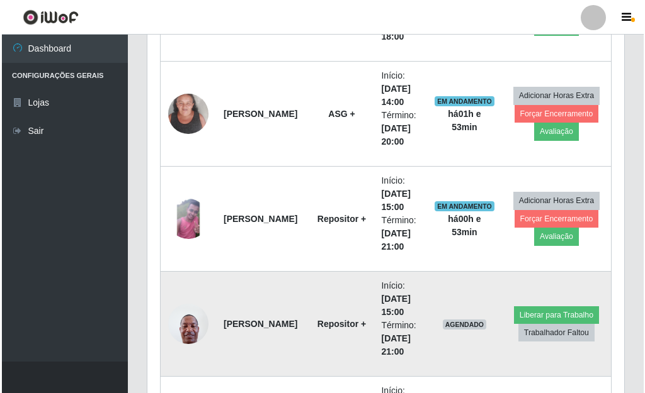
scroll to position [1147, 0]
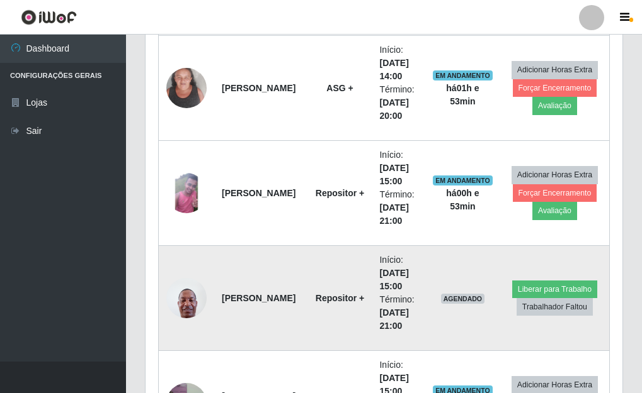
click at [180, 302] on img at bounding box center [186, 298] width 40 height 54
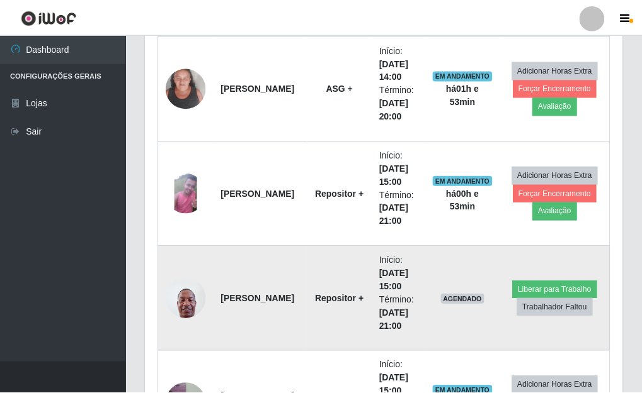
scroll to position [261, 469]
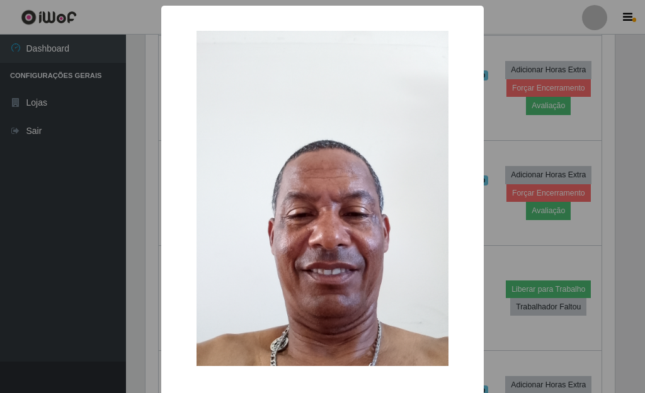
click at [622, 149] on div "× OK Cancel" at bounding box center [322, 196] width 645 height 393
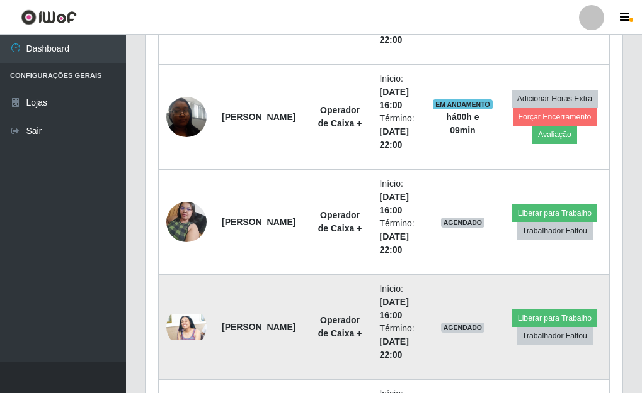
scroll to position [2721, 0]
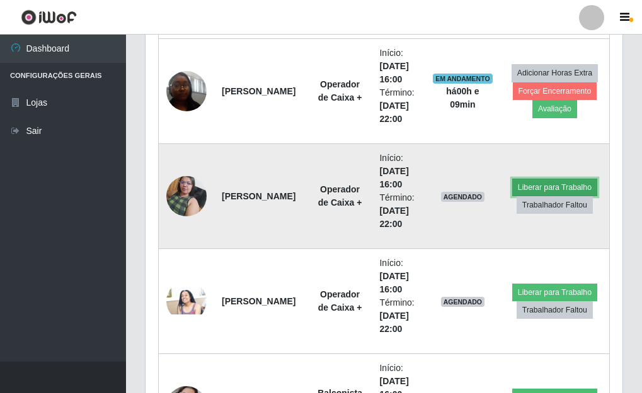
click at [558, 188] on button "Liberar para Trabalho" at bounding box center [554, 188] width 85 height 18
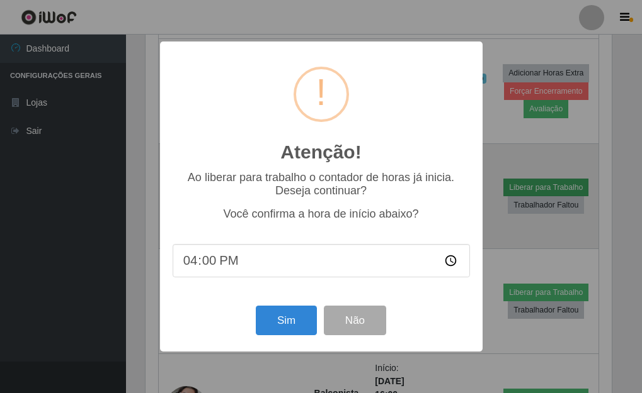
scroll to position [261, 469]
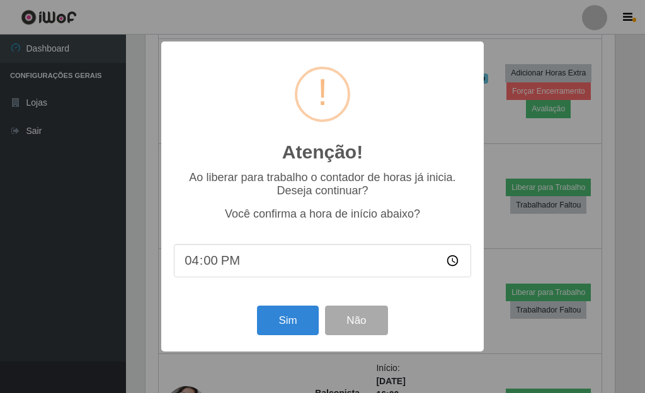
click at [211, 274] on input "16:00" at bounding box center [322, 260] width 297 height 33
type input "15:52"
click at [287, 319] on button "Sim" at bounding box center [287, 321] width 61 height 30
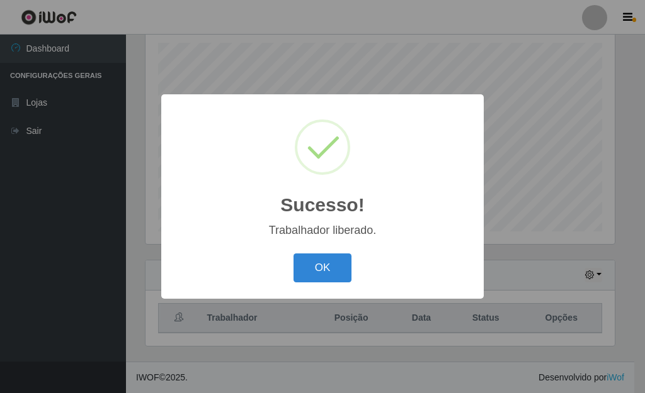
click at [335, 253] on div "OK Cancel" at bounding box center [322, 268] width 297 height 36
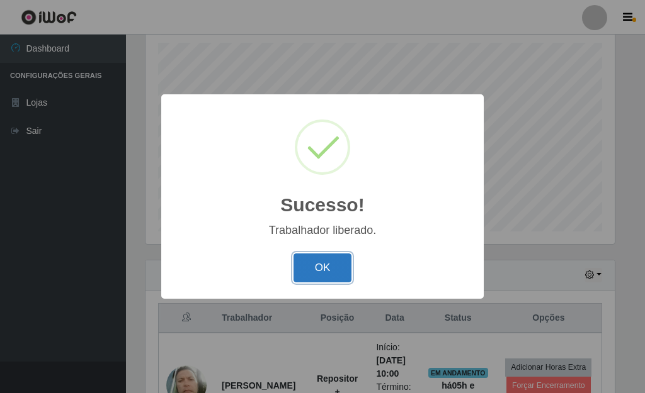
click at [335, 268] on button "OK" at bounding box center [322, 269] width 59 height 30
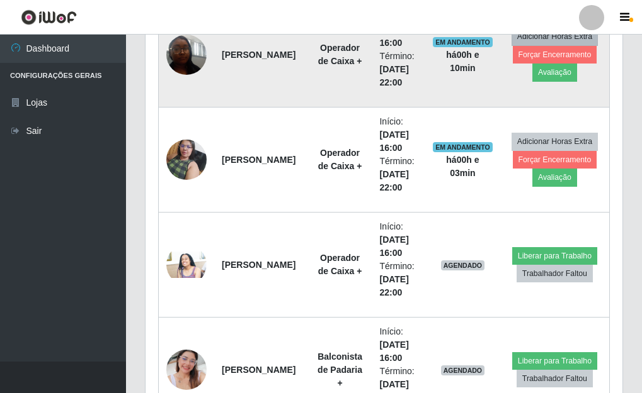
scroll to position [2800, 0]
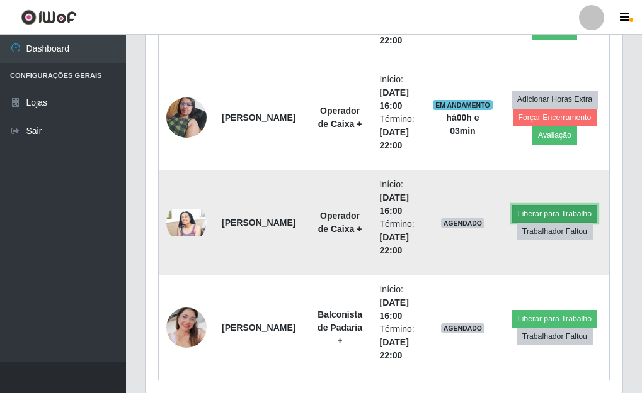
click at [551, 212] on button "Liberar para Trabalho" at bounding box center [554, 214] width 85 height 18
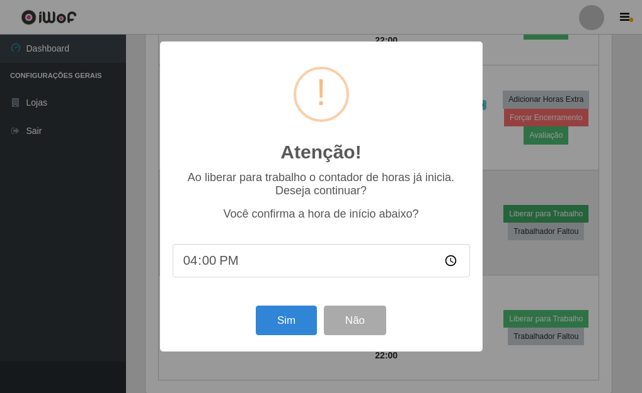
scroll to position [261, 469]
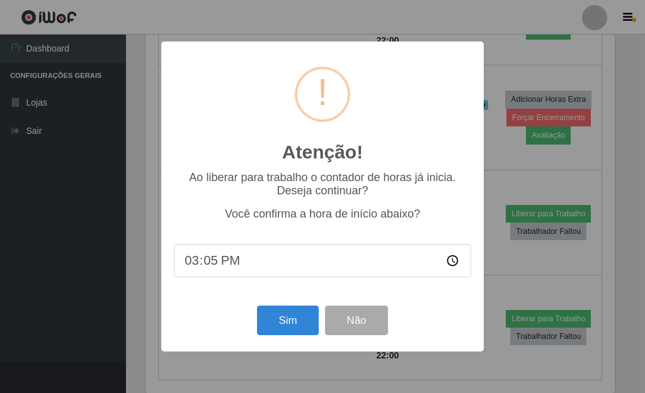
type input "15:53"
click at [281, 333] on button "Sim" at bounding box center [287, 321] width 61 height 30
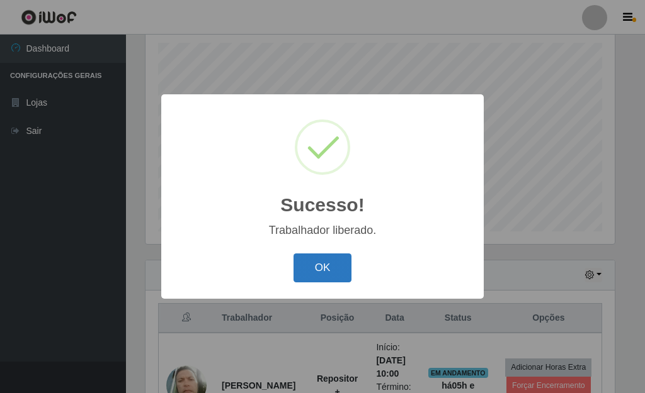
click at [323, 268] on button "OK" at bounding box center [322, 269] width 59 height 30
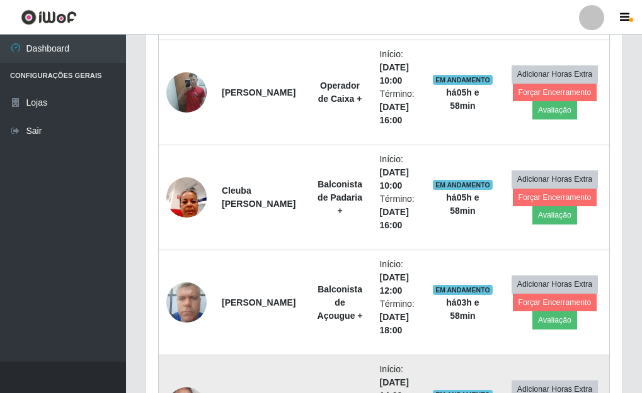
scroll to position [706, 0]
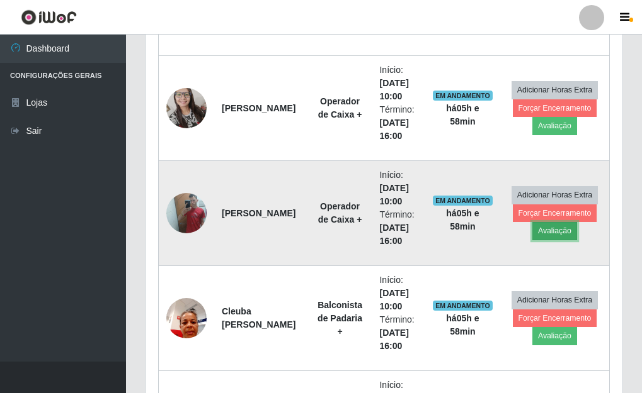
click at [550, 236] on button "Avaliação" at bounding box center [554, 231] width 45 height 18
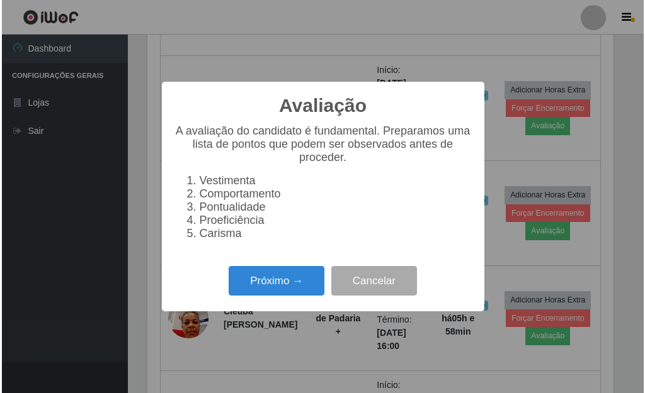
scroll to position [261, 469]
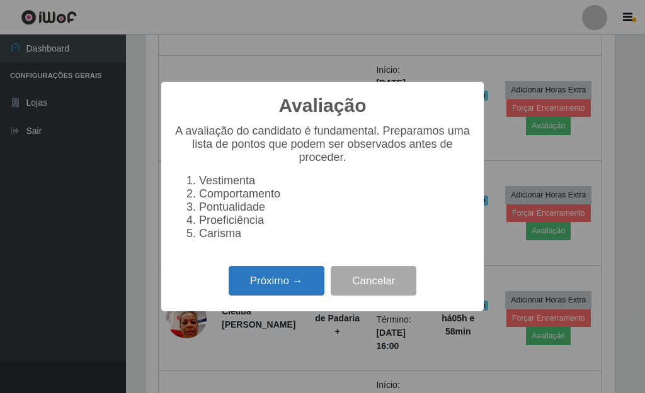
click at [251, 283] on button "Próximo →" at bounding box center [277, 281] width 96 height 30
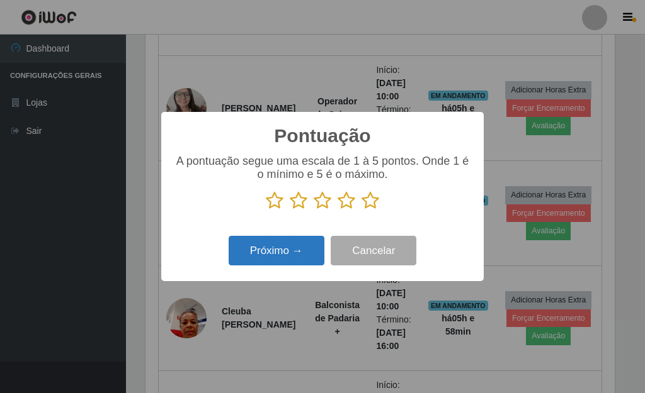
scroll to position [629336, 629128]
click at [372, 207] on icon at bounding box center [370, 200] width 18 height 19
click at [361, 210] on input "radio" at bounding box center [361, 210] width 0 height 0
click at [268, 252] on button "Próximo →" at bounding box center [277, 251] width 96 height 30
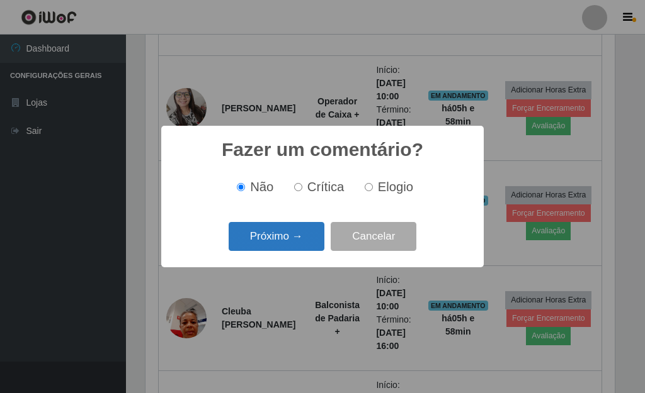
click at [282, 242] on button "Próximo →" at bounding box center [277, 237] width 96 height 30
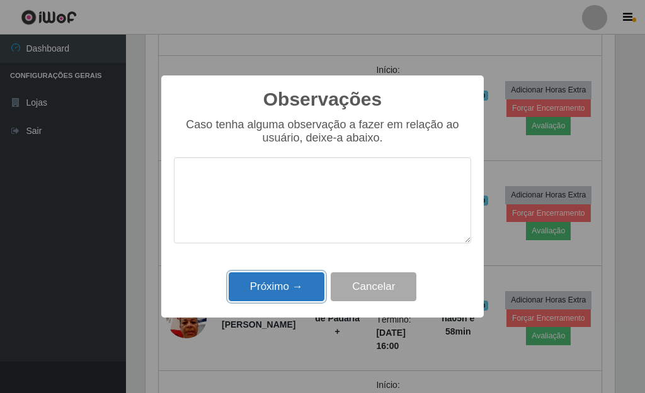
click at [292, 278] on button "Próximo →" at bounding box center [277, 288] width 96 height 30
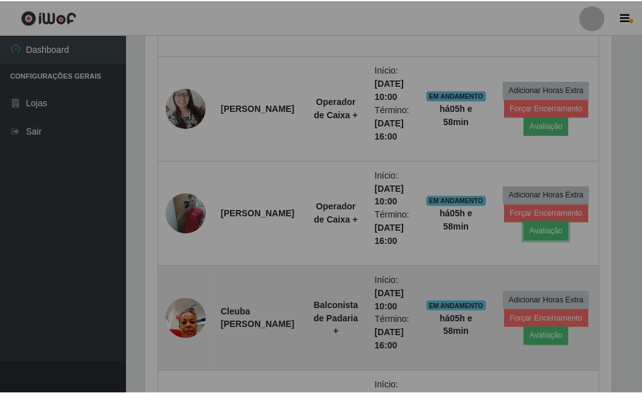
scroll to position [261, 477]
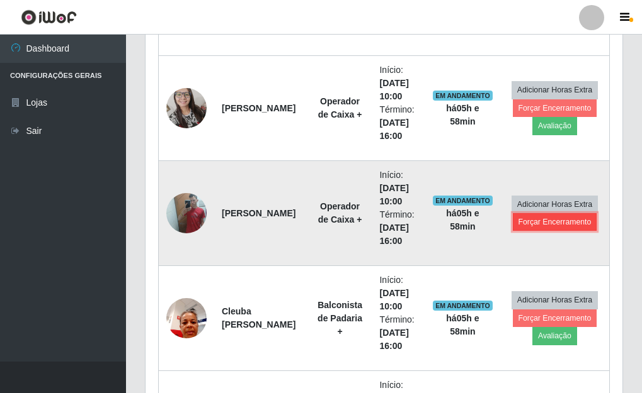
click at [567, 215] on button "Forçar Encerramento" at bounding box center [554, 222] width 84 height 18
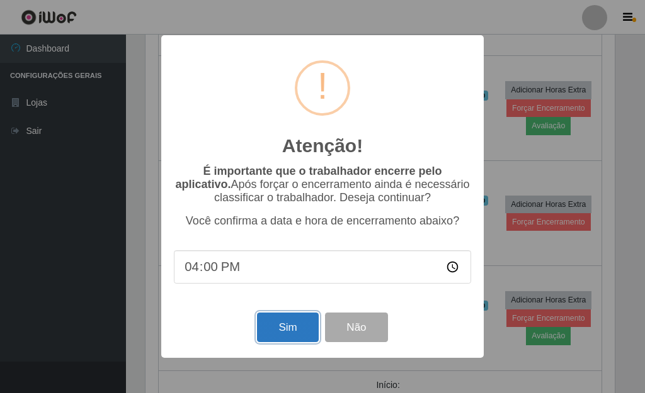
click at [296, 333] on button "Sim" at bounding box center [287, 328] width 61 height 30
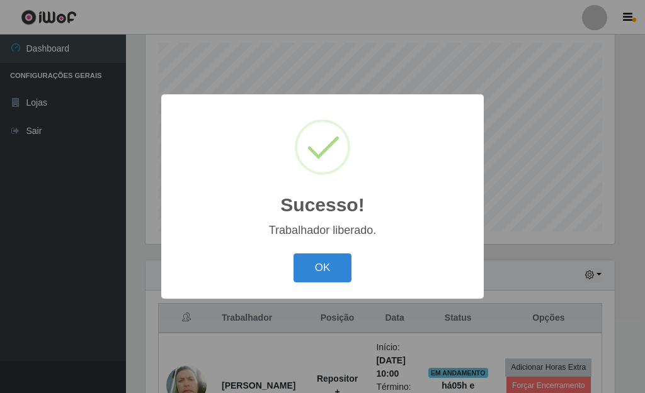
drag, startPoint x: 334, startPoint y: 273, endPoint x: 332, endPoint y: 286, distance: 14.0
click at [334, 275] on button "OK" at bounding box center [322, 269] width 59 height 30
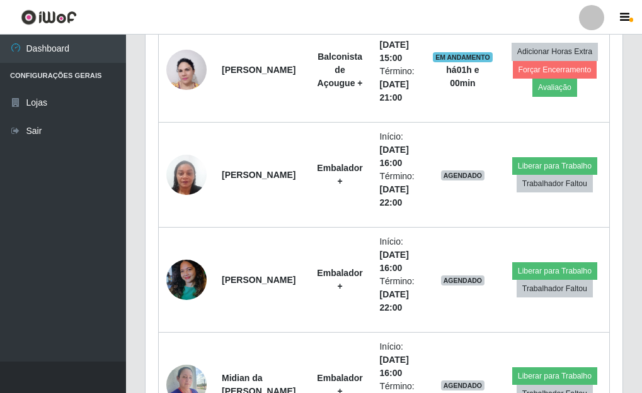
scroll to position [2112, 0]
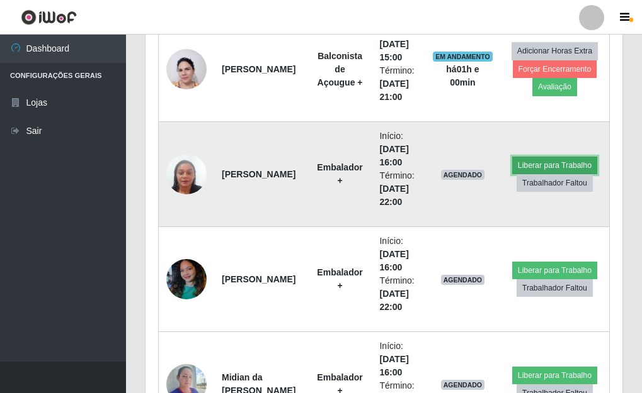
click at [548, 161] on button "Liberar para Trabalho" at bounding box center [554, 166] width 85 height 18
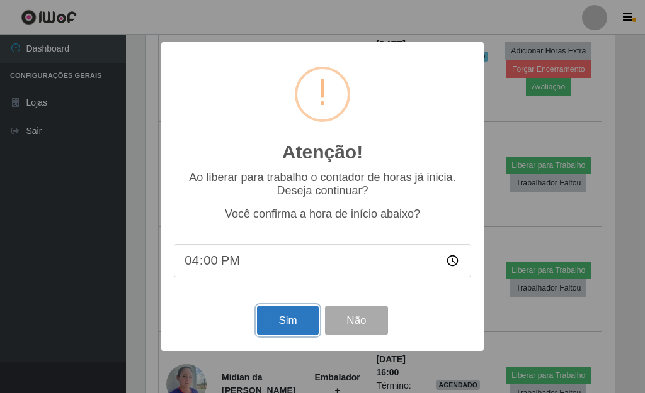
click at [303, 317] on button "Sim" at bounding box center [287, 321] width 61 height 30
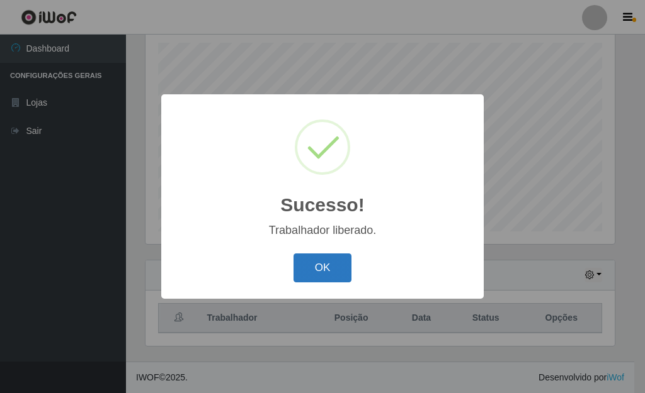
click at [332, 263] on button "OK" at bounding box center [322, 269] width 59 height 30
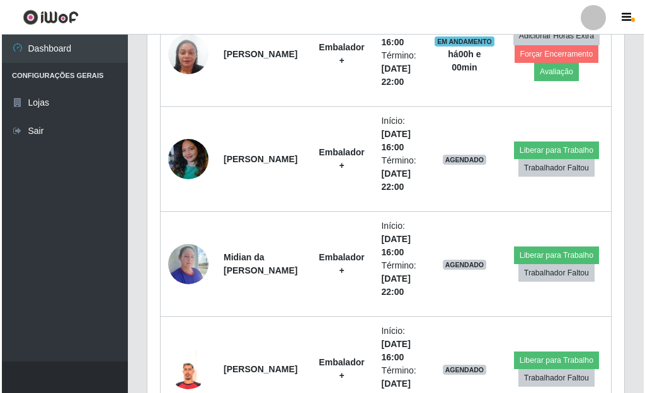
scroll to position [2233, 0]
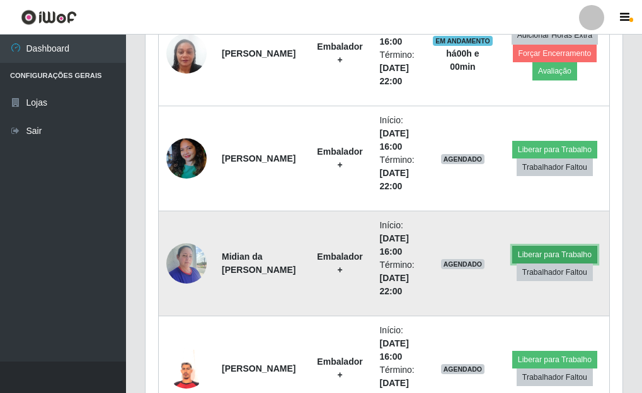
click at [552, 252] on button "Liberar para Trabalho" at bounding box center [554, 255] width 85 height 18
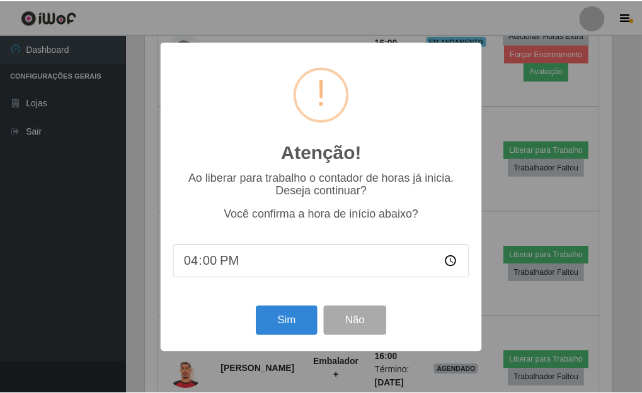
scroll to position [261, 469]
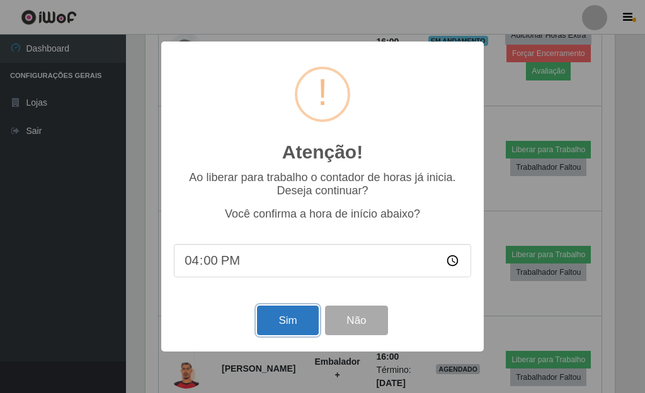
click at [293, 315] on button "Sim" at bounding box center [287, 321] width 61 height 30
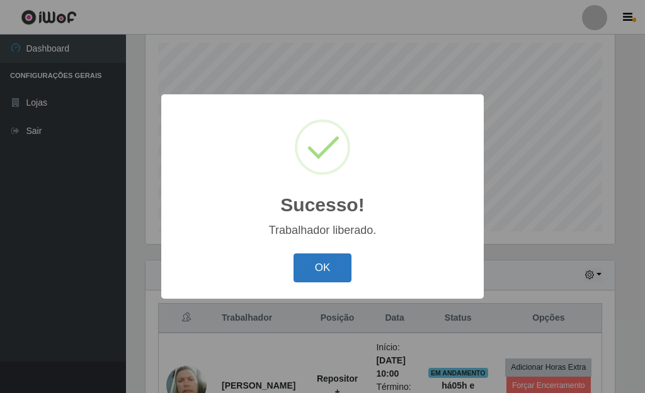
click at [332, 273] on button "OK" at bounding box center [322, 269] width 59 height 30
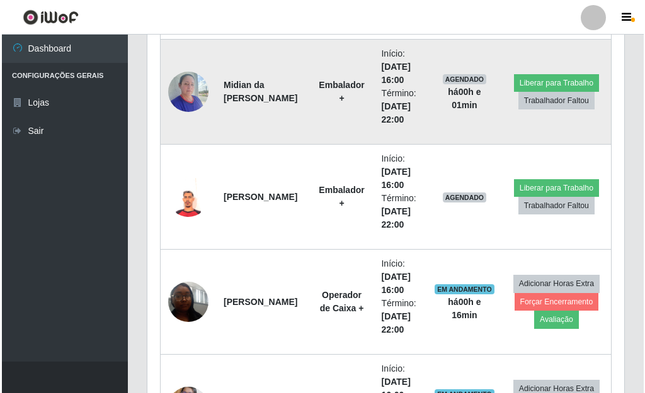
scroll to position [2422, 0]
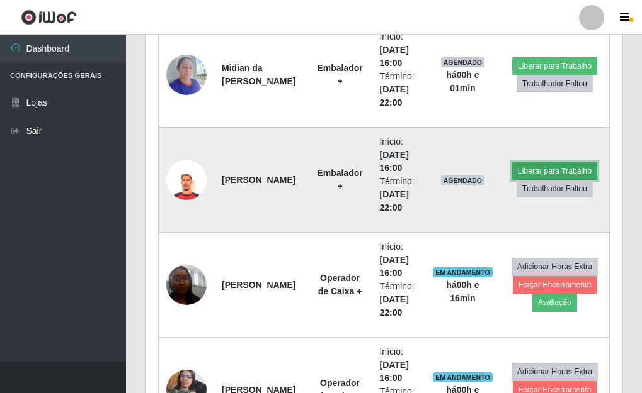
click at [557, 168] on button "Liberar para Trabalho" at bounding box center [554, 171] width 85 height 18
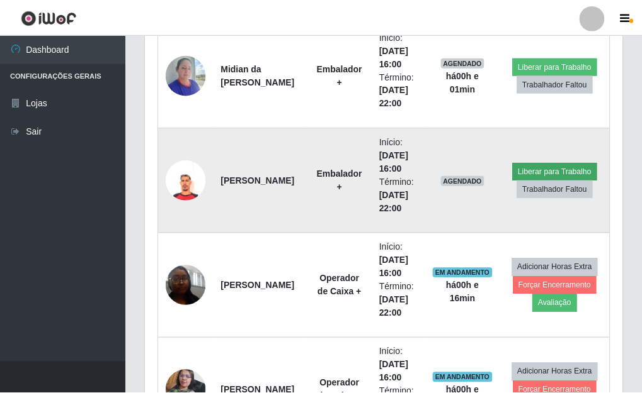
scroll to position [261, 469]
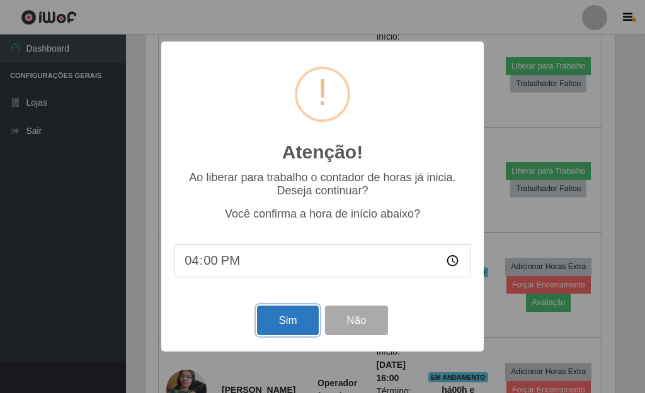
click at [283, 315] on button "Sim" at bounding box center [287, 321] width 61 height 30
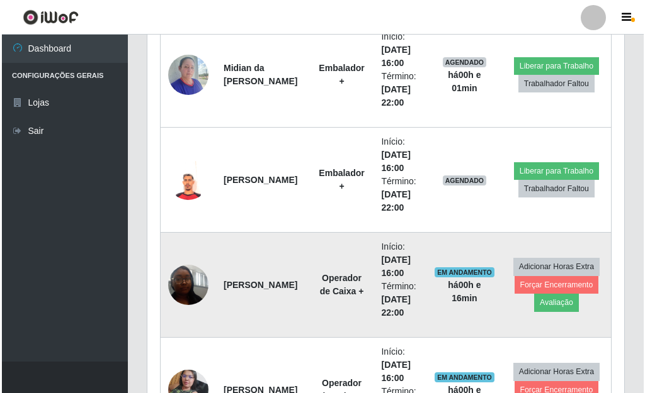
scroll to position [218, 0]
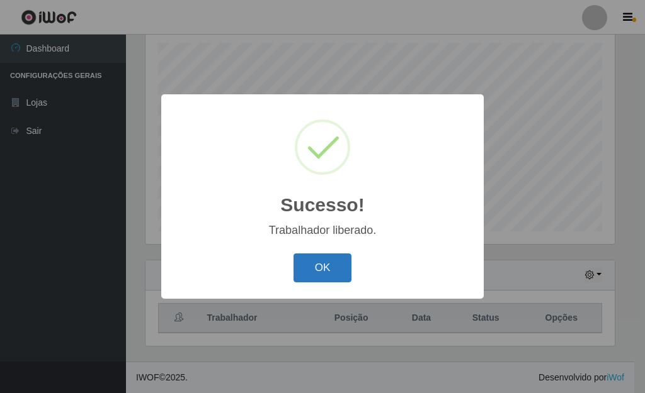
click at [321, 271] on button "OK" at bounding box center [322, 269] width 59 height 30
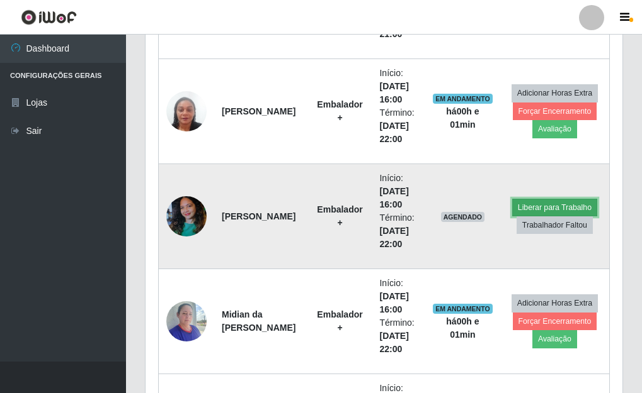
click at [552, 205] on button "Liberar para Trabalho" at bounding box center [554, 208] width 85 height 18
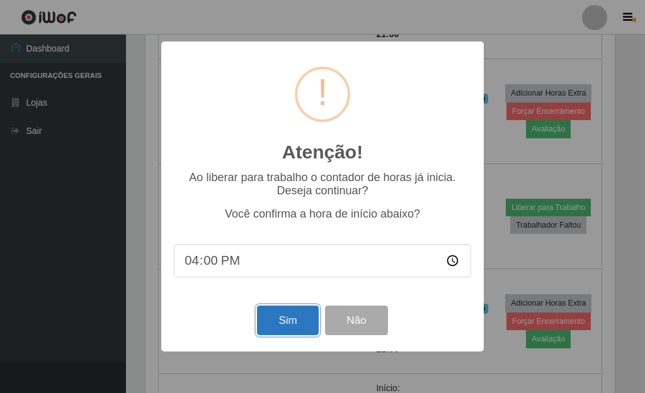
click at [279, 322] on button "Sim" at bounding box center [287, 321] width 61 height 30
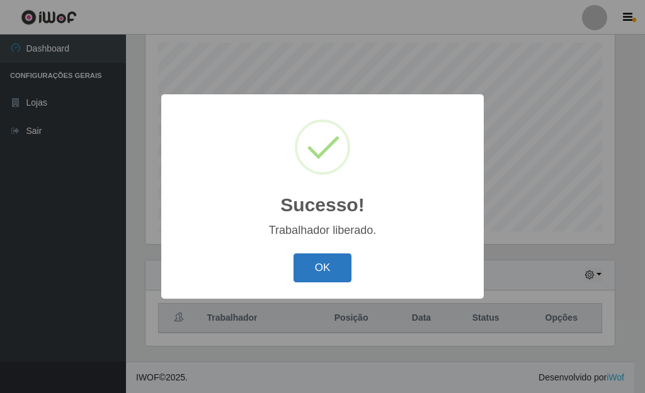
click at [327, 271] on button "OK" at bounding box center [322, 269] width 59 height 30
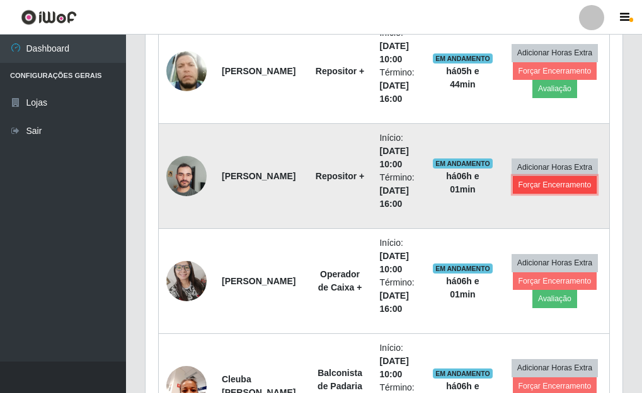
click at [553, 185] on button "Forçar Encerramento" at bounding box center [554, 185] width 84 height 18
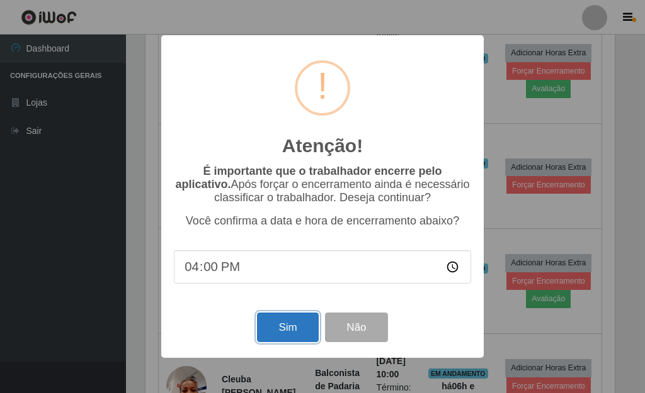
click at [275, 330] on button "Sim" at bounding box center [287, 328] width 61 height 30
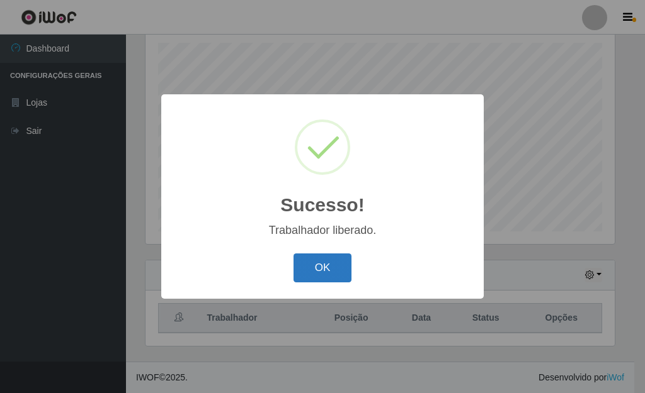
click at [325, 269] on button "OK" at bounding box center [322, 269] width 59 height 30
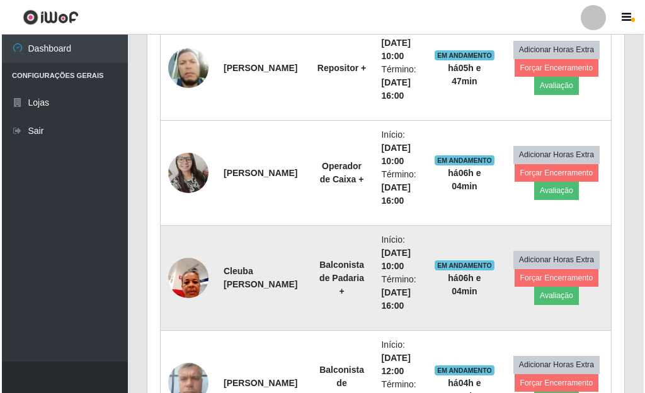
scroll to position [559, 0]
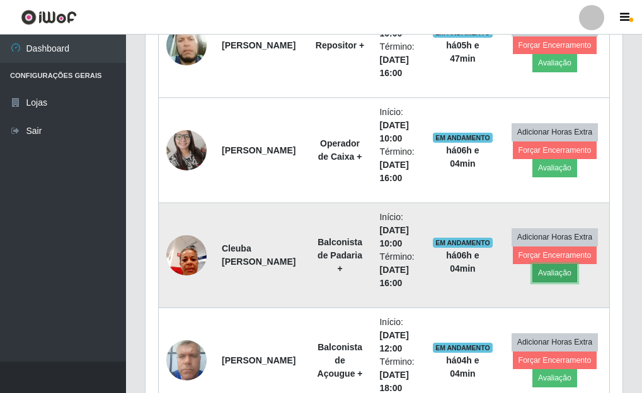
click at [558, 273] on button "Avaliação" at bounding box center [554, 273] width 45 height 18
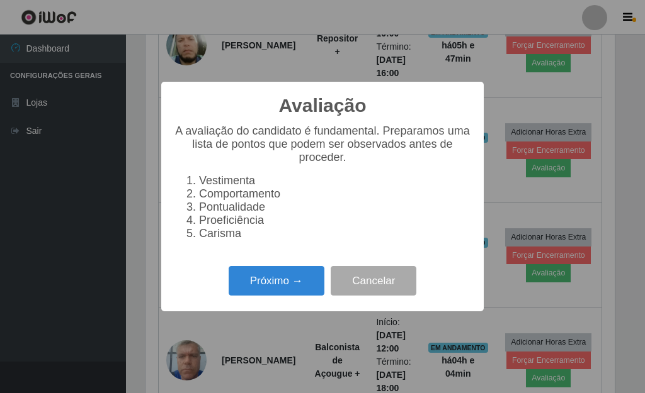
scroll to position [261, 469]
click at [271, 281] on button "Próximo →" at bounding box center [277, 281] width 96 height 30
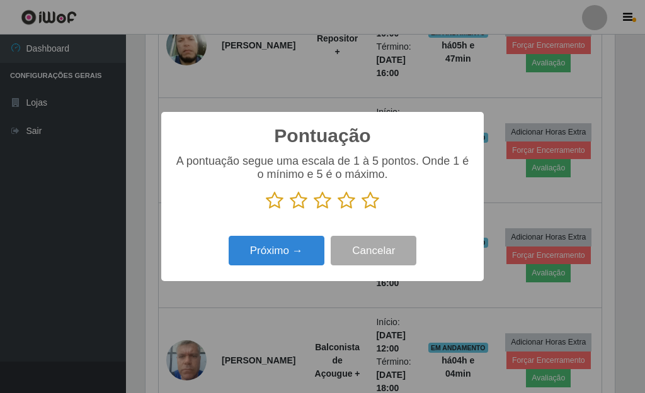
scroll to position [629336, 629128]
click at [370, 200] on icon at bounding box center [370, 200] width 18 height 19
click at [361, 210] on input "radio" at bounding box center [361, 210] width 0 height 0
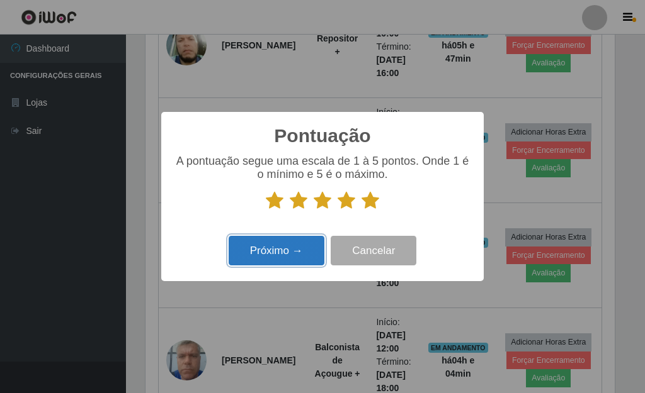
click at [312, 247] on button "Próximo →" at bounding box center [277, 251] width 96 height 30
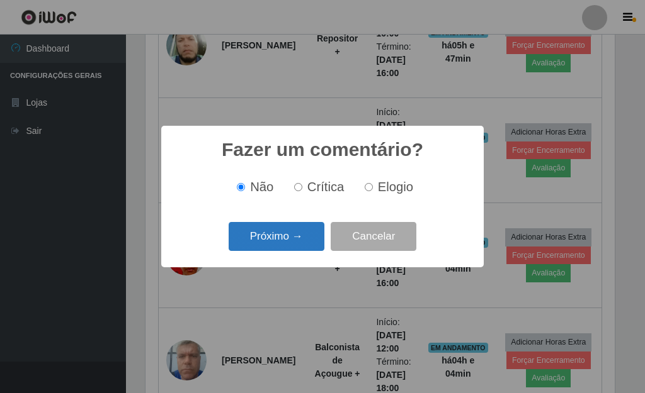
click at [295, 242] on button "Próximo →" at bounding box center [277, 237] width 96 height 30
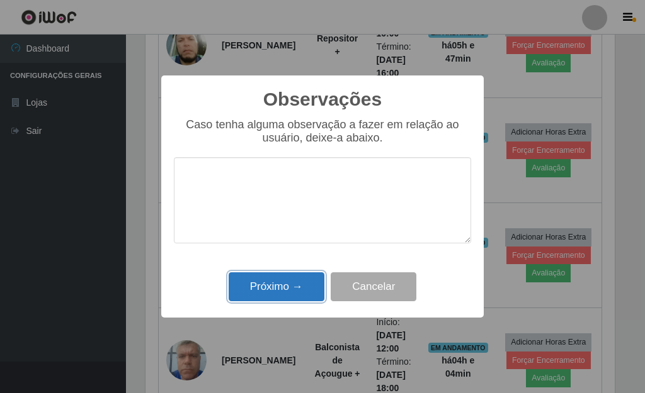
click at [295, 282] on button "Próximo →" at bounding box center [277, 288] width 96 height 30
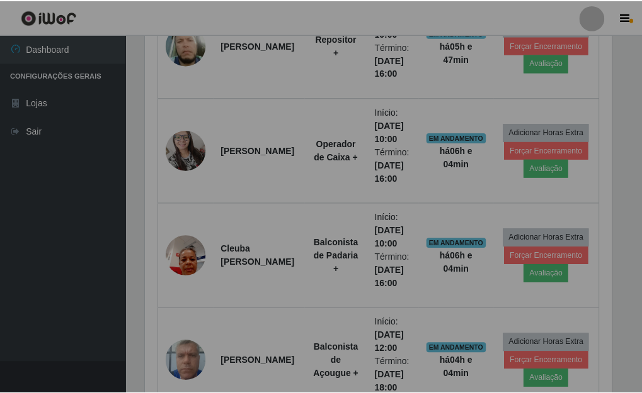
scroll to position [261, 477]
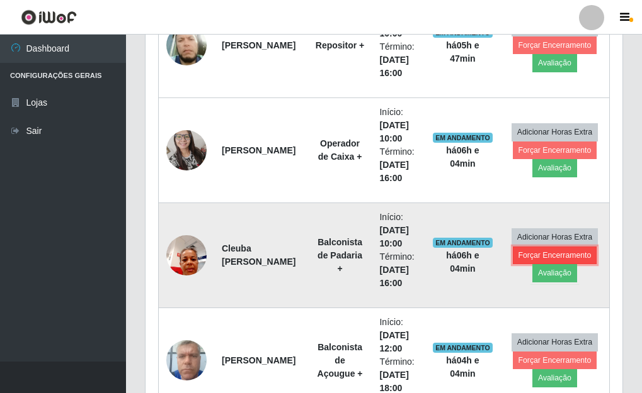
click at [577, 254] on button "Forçar Encerramento" at bounding box center [554, 256] width 84 height 18
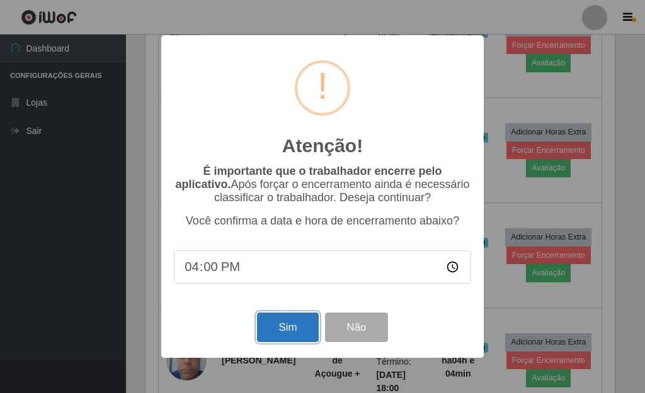
click at [298, 337] on button "Sim" at bounding box center [287, 328] width 61 height 30
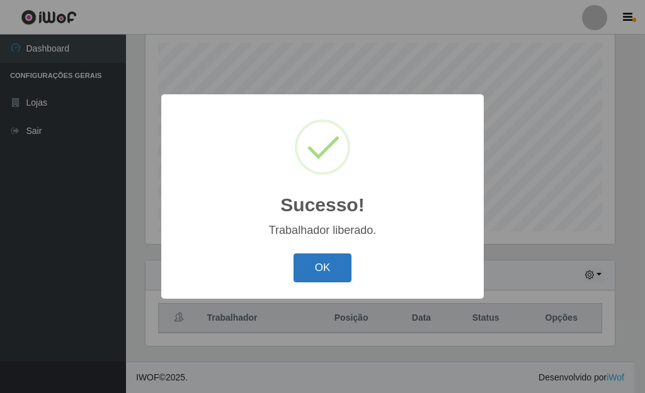
click at [332, 272] on button "OK" at bounding box center [322, 269] width 59 height 30
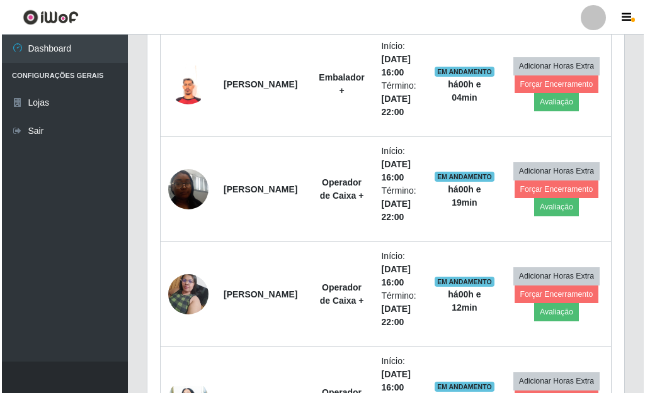
scroll to position [2532, 0]
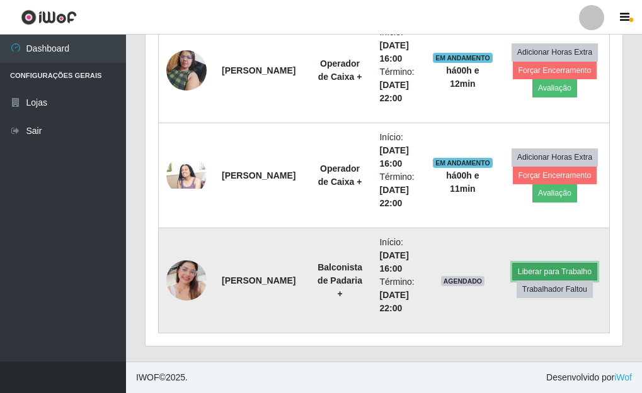
click at [567, 271] on button "Liberar para Trabalho" at bounding box center [554, 272] width 85 height 18
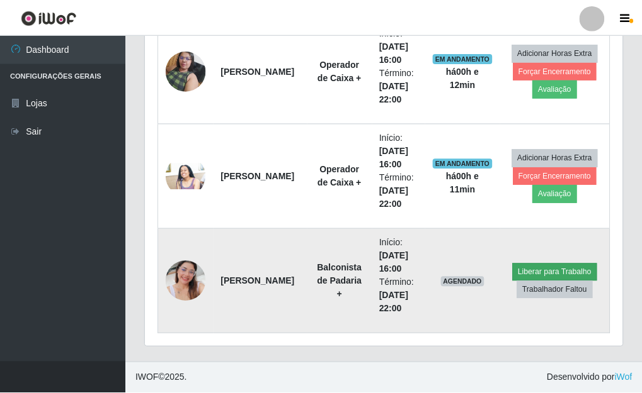
scroll to position [261, 469]
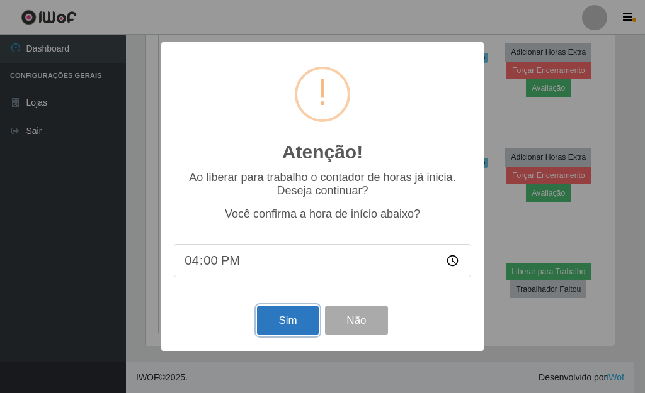
click at [293, 313] on button "Sim" at bounding box center [287, 321] width 61 height 30
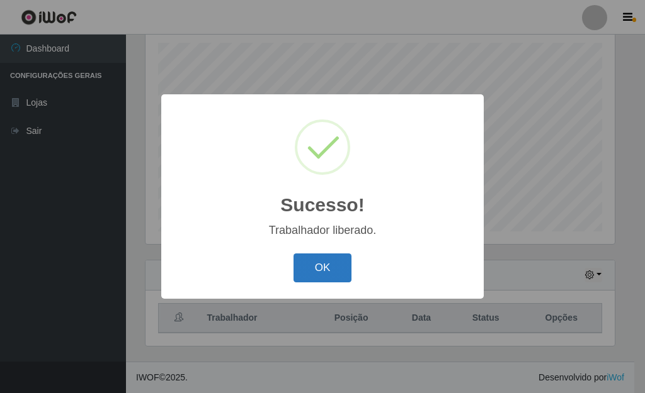
click at [339, 271] on button "OK" at bounding box center [322, 269] width 59 height 30
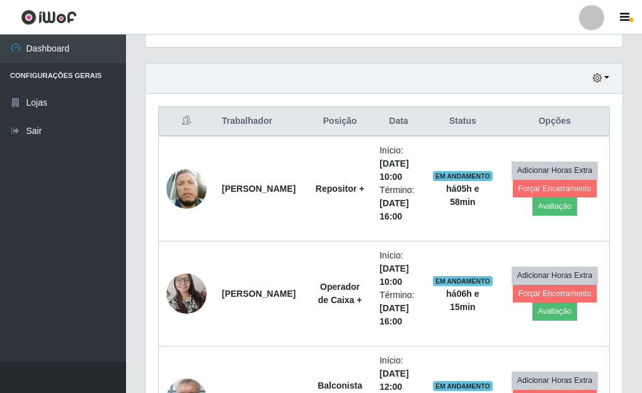
scroll to position [391, 0]
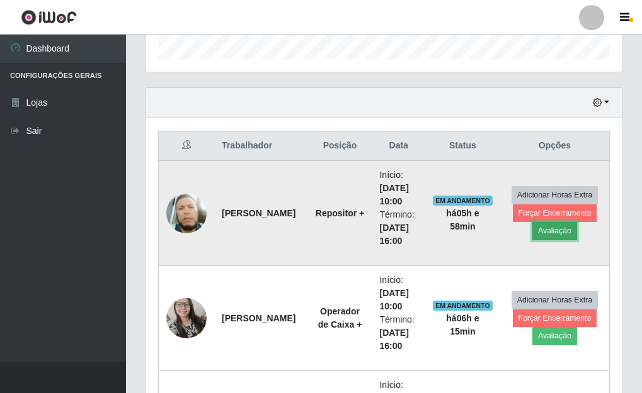
click at [553, 225] on button "Avaliação" at bounding box center [554, 231] width 45 height 18
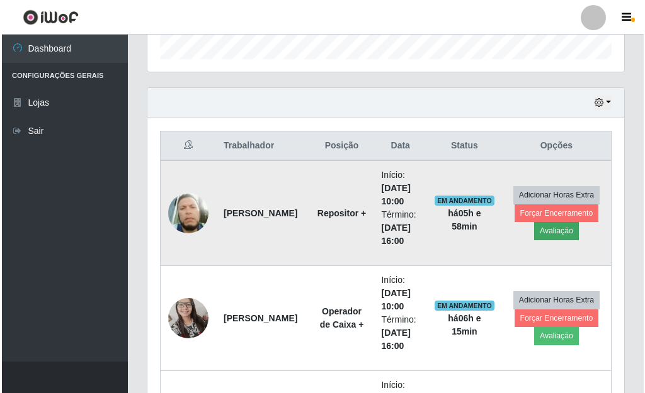
scroll to position [261, 469]
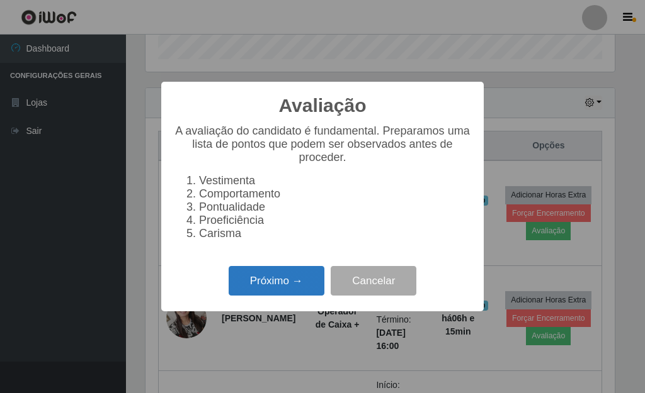
click at [276, 283] on button "Próximo →" at bounding box center [277, 281] width 96 height 30
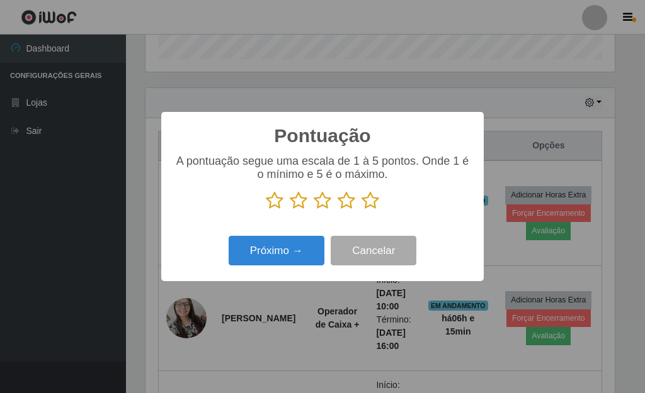
click at [370, 201] on icon at bounding box center [370, 200] width 18 height 19
click at [361, 210] on input "radio" at bounding box center [361, 210] width 0 height 0
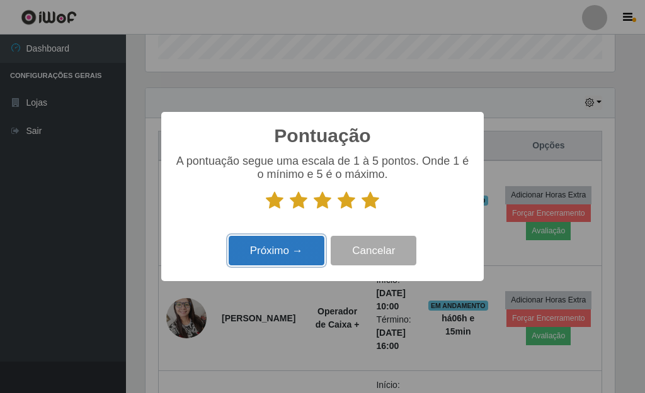
click at [293, 246] on button "Próximo →" at bounding box center [277, 251] width 96 height 30
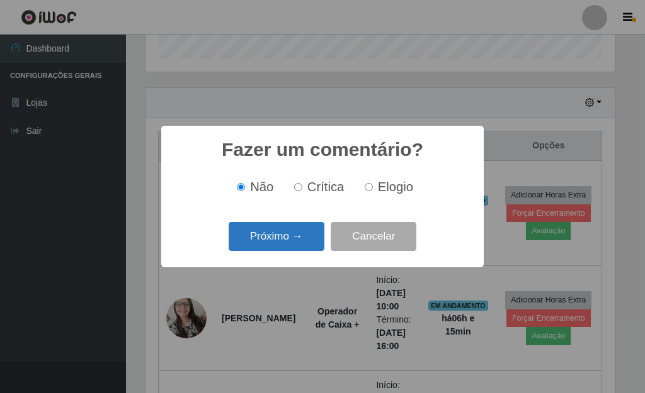
click at [290, 242] on button "Próximo →" at bounding box center [277, 237] width 96 height 30
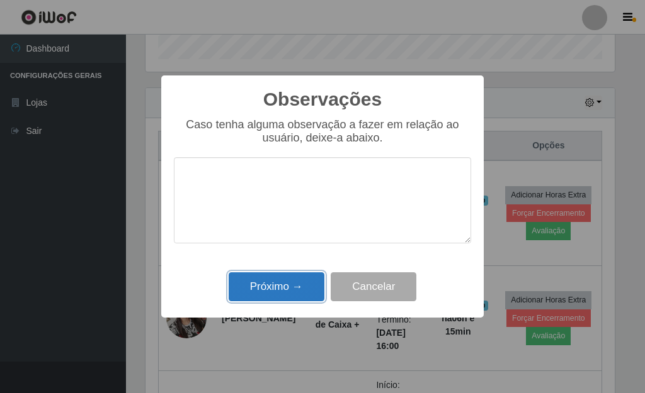
click at [285, 291] on button "Próximo →" at bounding box center [277, 288] width 96 height 30
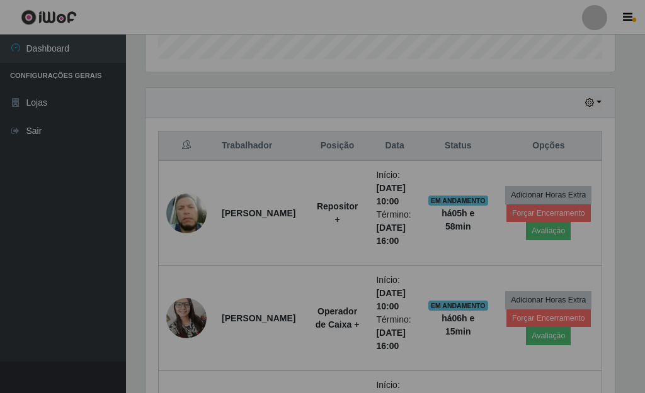
scroll to position [261, 477]
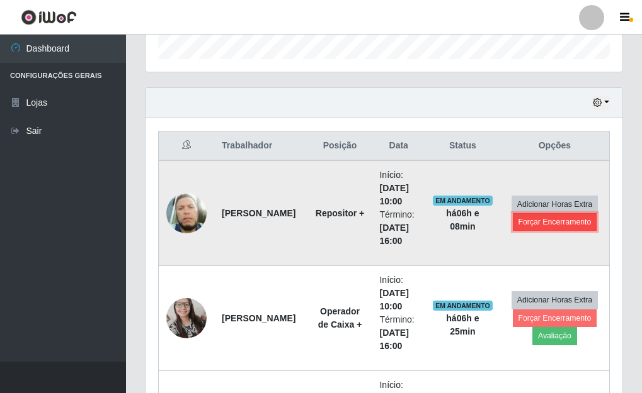
click at [538, 224] on button "Forçar Encerramento" at bounding box center [554, 222] width 84 height 18
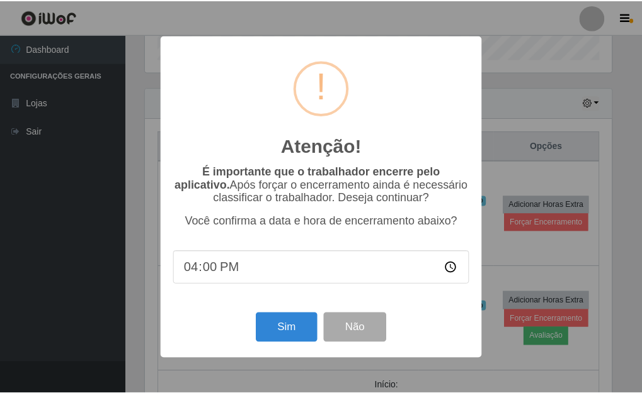
scroll to position [261, 469]
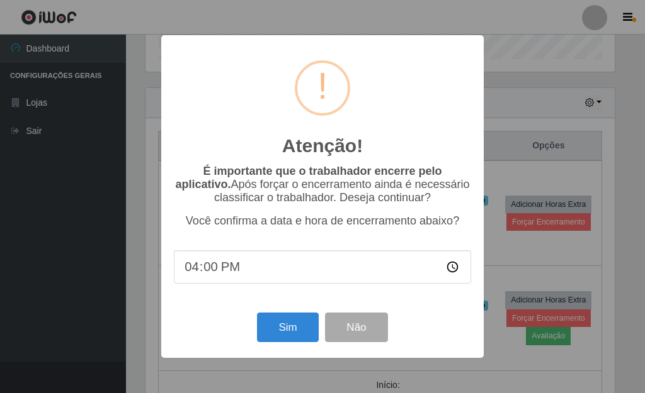
click at [213, 280] on input "16:00" at bounding box center [322, 267] width 297 height 33
type input "16:15"
click at [294, 327] on button "Sim" at bounding box center [287, 328] width 61 height 30
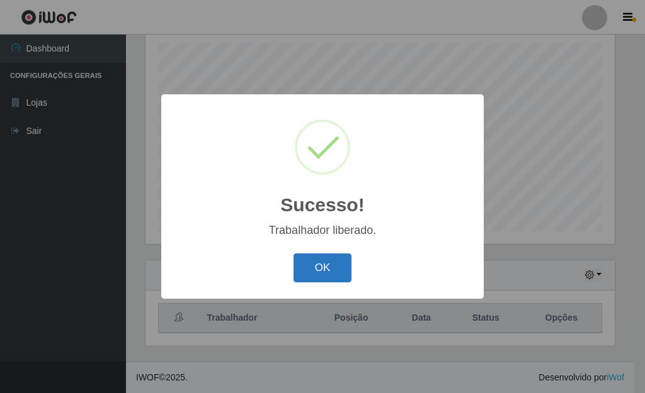
click at [336, 269] on button "OK" at bounding box center [322, 269] width 59 height 30
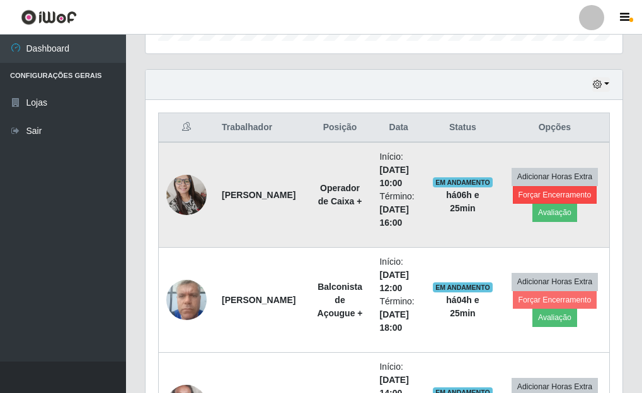
scroll to position [407, 0]
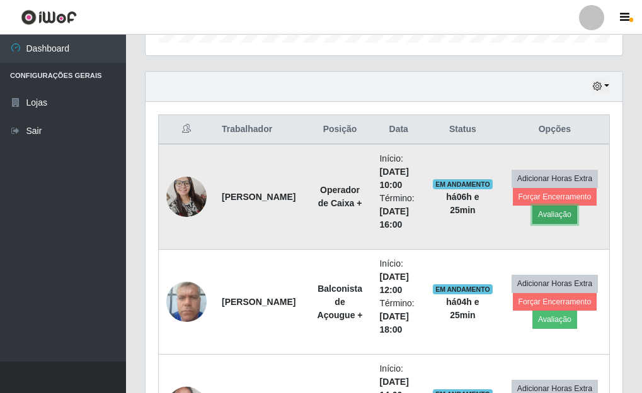
click at [560, 215] on button "Avaliação" at bounding box center [554, 215] width 45 height 18
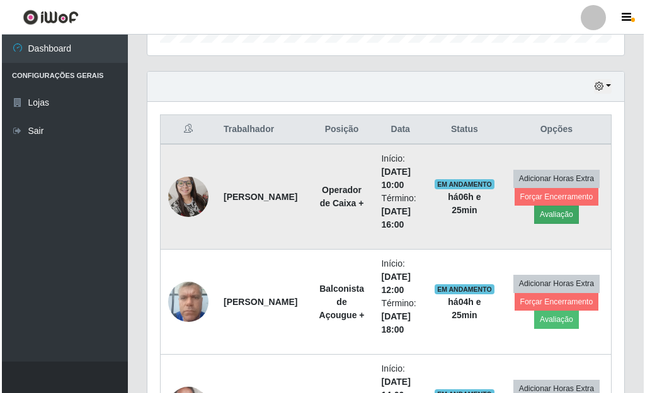
scroll to position [261, 469]
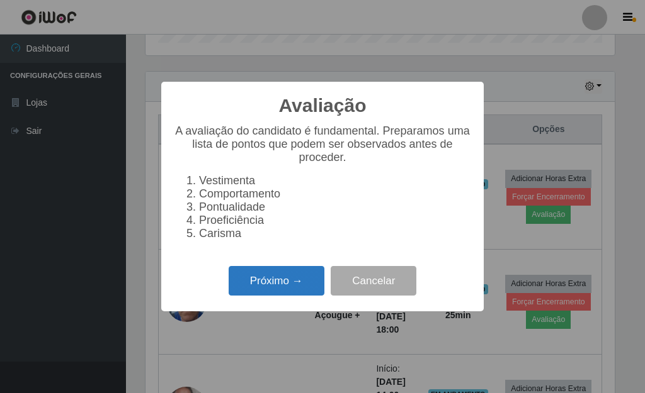
click at [283, 290] on button "Próximo →" at bounding box center [277, 281] width 96 height 30
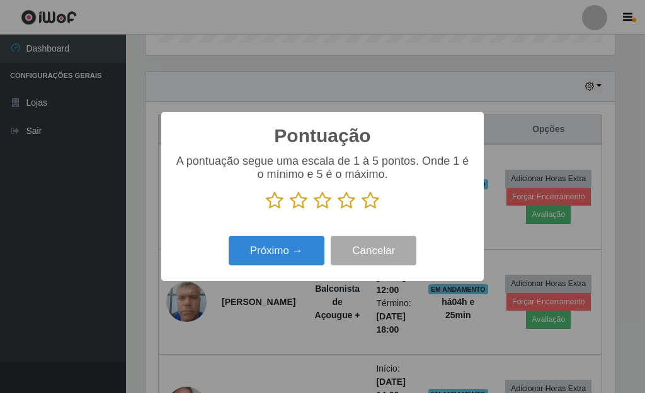
click at [374, 200] on icon at bounding box center [370, 200] width 18 height 19
click at [361, 210] on input "radio" at bounding box center [361, 210] width 0 height 0
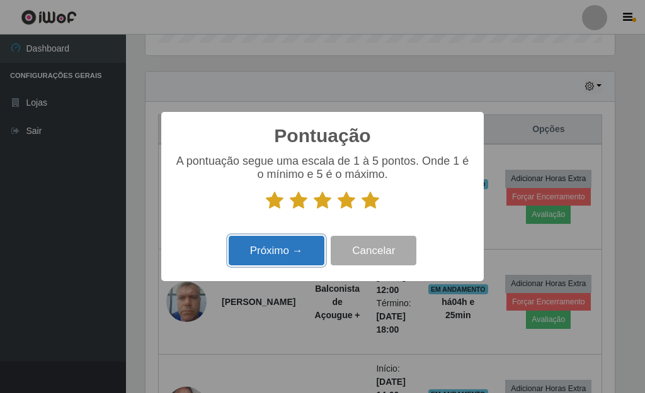
click at [296, 254] on button "Próximo →" at bounding box center [277, 251] width 96 height 30
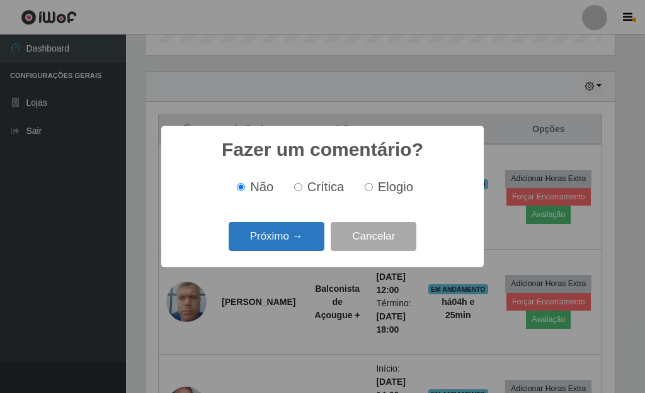
click at [282, 242] on button "Próximo →" at bounding box center [277, 237] width 96 height 30
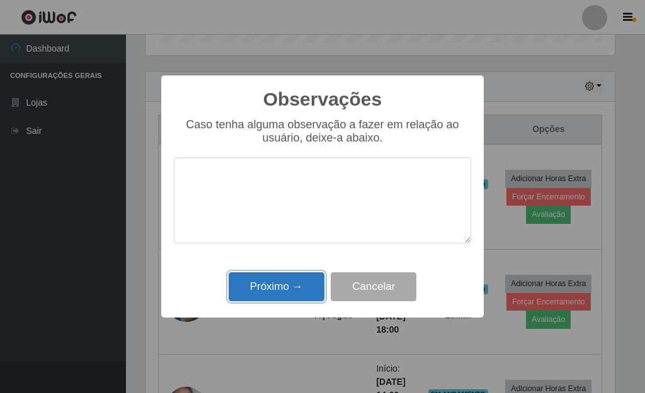
click at [289, 283] on button "Próximo →" at bounding box center [277, 288] width 96 height 30
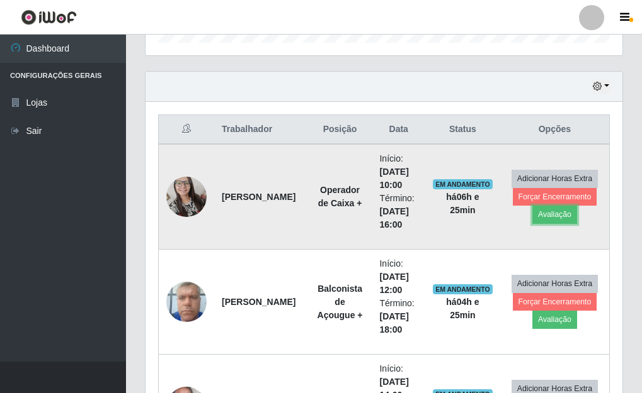
scroll to position [261, 477]
click at [527, 196] on button "Forçar Encerramento" at bounding box center [554, 197] width 84 height 18
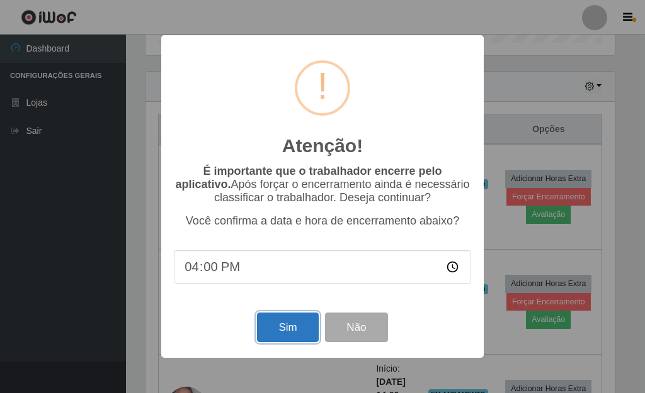
click at [277, 328] on button "Sim" at bounding box center [287, 328] width 61 height 30
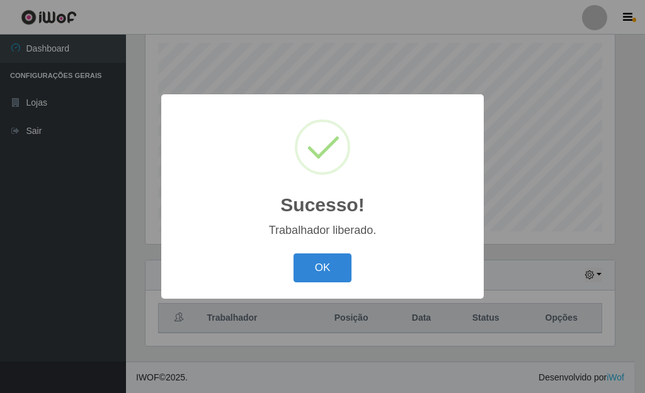
drag, startPoint x: 344, startPoint y: 265, endPoint x: 355, endPoint y: 285, distance: 23.1
click at [343, 265] on button "OK" at bounding box center [322, 269] width 59 height 30
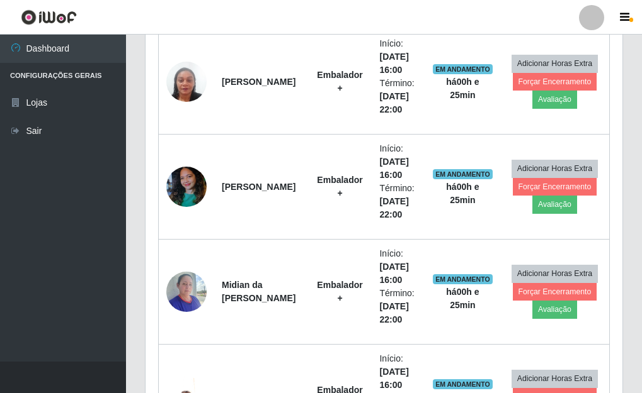
scroll to position [1826, 0]
